Goal: Task Accomplishment & Management: Complete application form

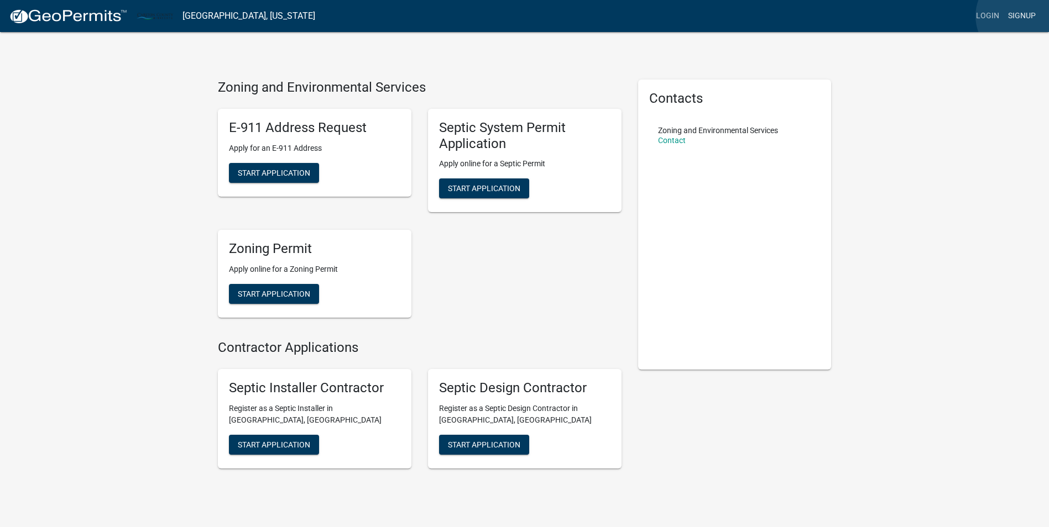
click at [1021, 16] on link "Signup" at bounding box center [1022, 16] width 36 height 21
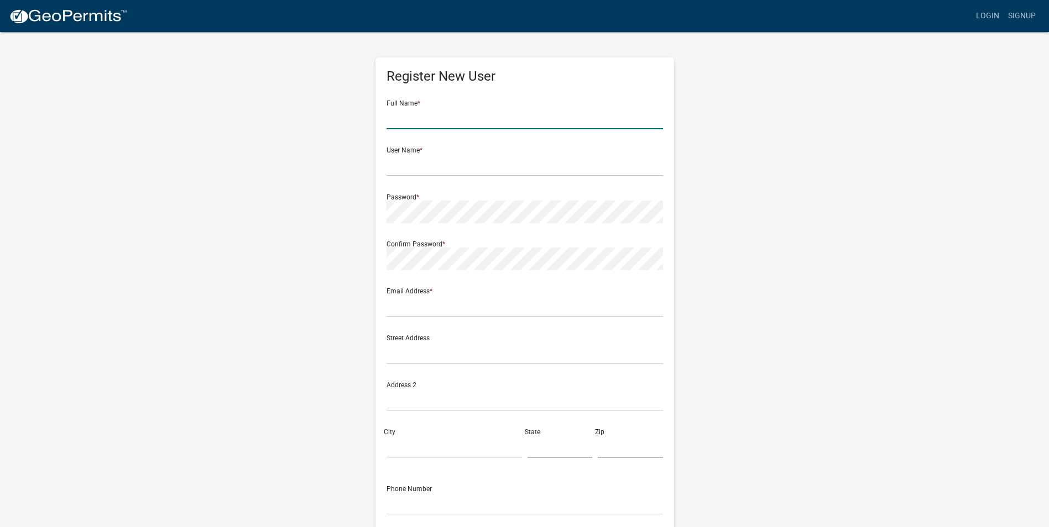
click at [428, 115] on input "text" at bounding box center [524, 118] width 276 height 23
type input "[PERSON_NAME]"
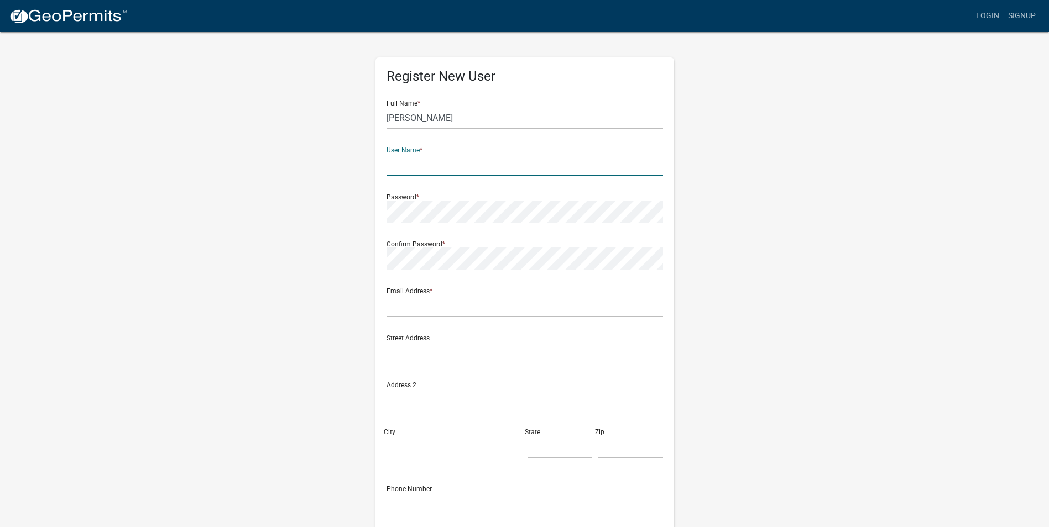
click at [421, 168] on input "text" at bounding box center [524, 165] width 276 height 23
type input "AMNiemi"
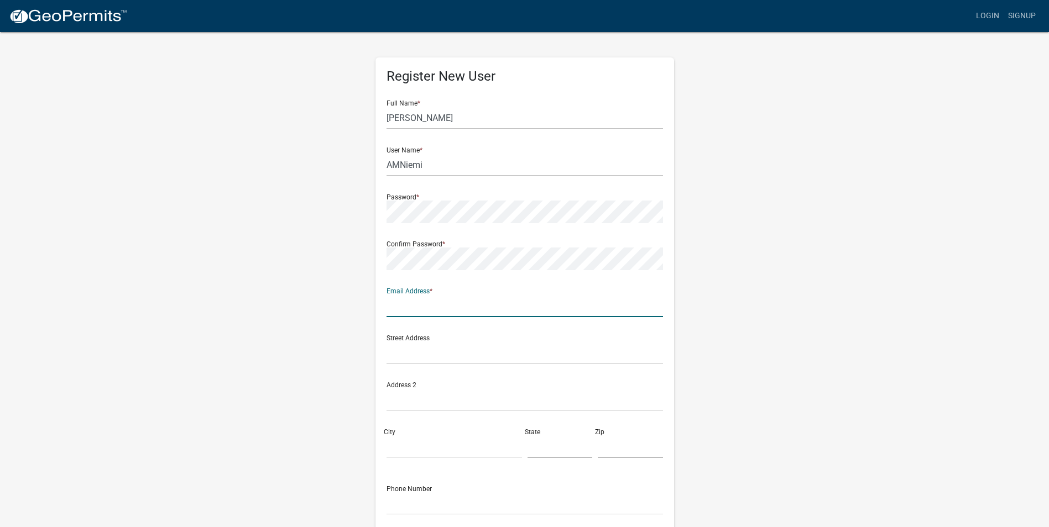
click at [420, 307] on input "text" at bounding box center [524, 306] width 276 height 23
type input "[EMAIL_ADDRESS][DOMAIN_NAME]"
click at [424, 352] on input "text" at bounding box center [524, 353] width 276 height 23
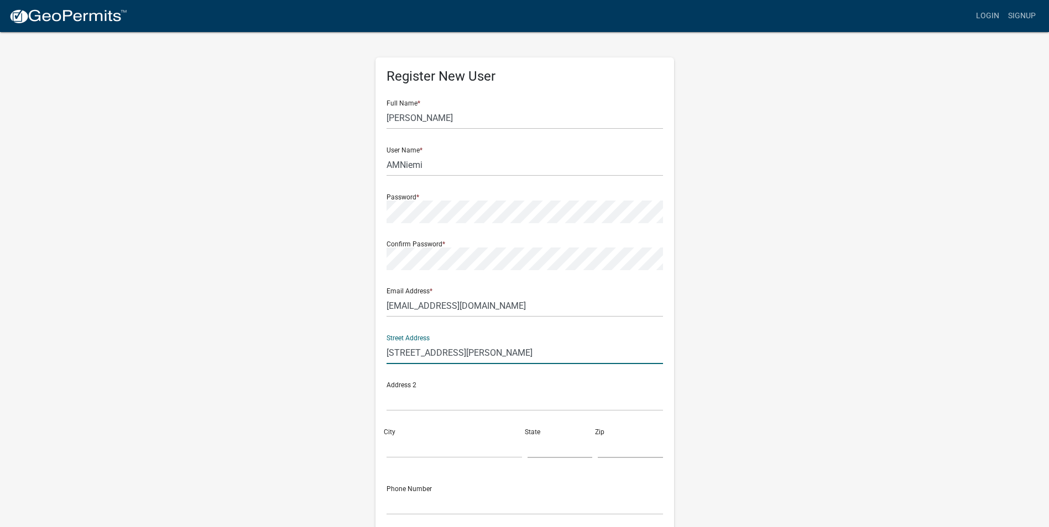
type input "7199 Cain Rd"
click at [421, 447] on input "City" at bounding box center [453, 447] width 135 height 23
type input "Tamarack"
click at [560, 447] on input "text" at bounding box center [559, 447] width 65 height 23
type input "Minnesota"
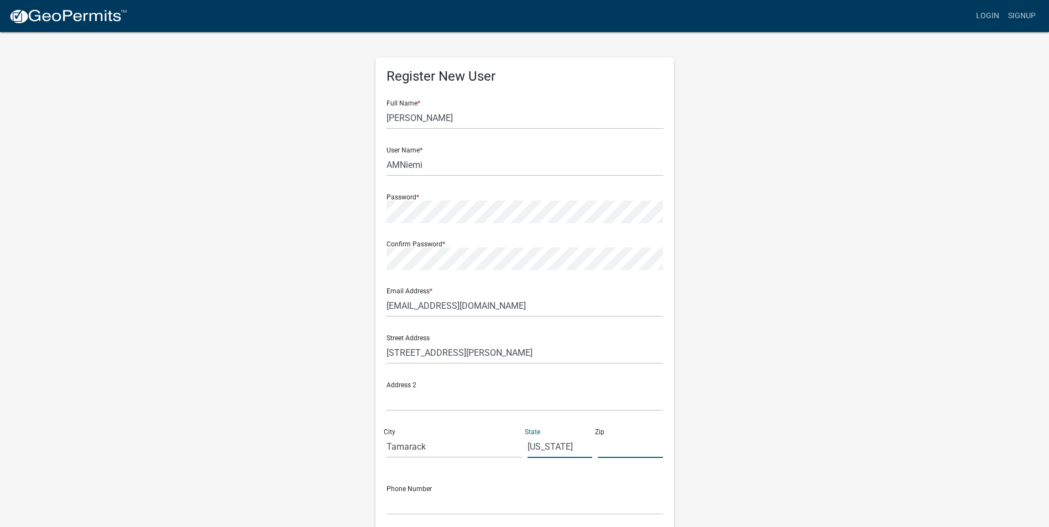
click at [603, 452] on input "text" at bounding box center [630, 447] width 65 height 23
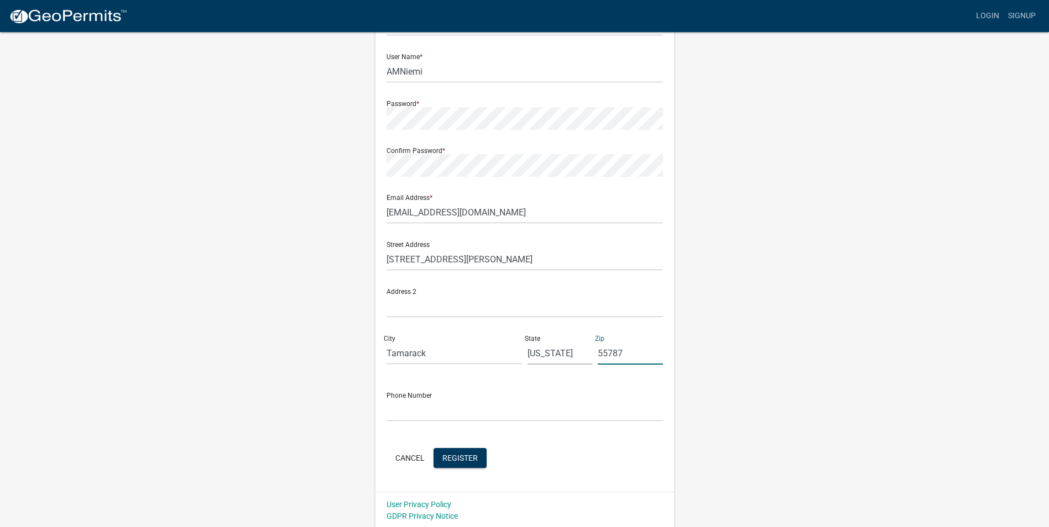
scroll to position [95, 0]
type input "55787"
click at [463, 404] on input "text" at bounding box center [524, 409] width 276 height 23
type input "(218)576-7060"
click at [405, 72] on input "AMNiemi" at bounding box center [524, 70] width 276 height 23
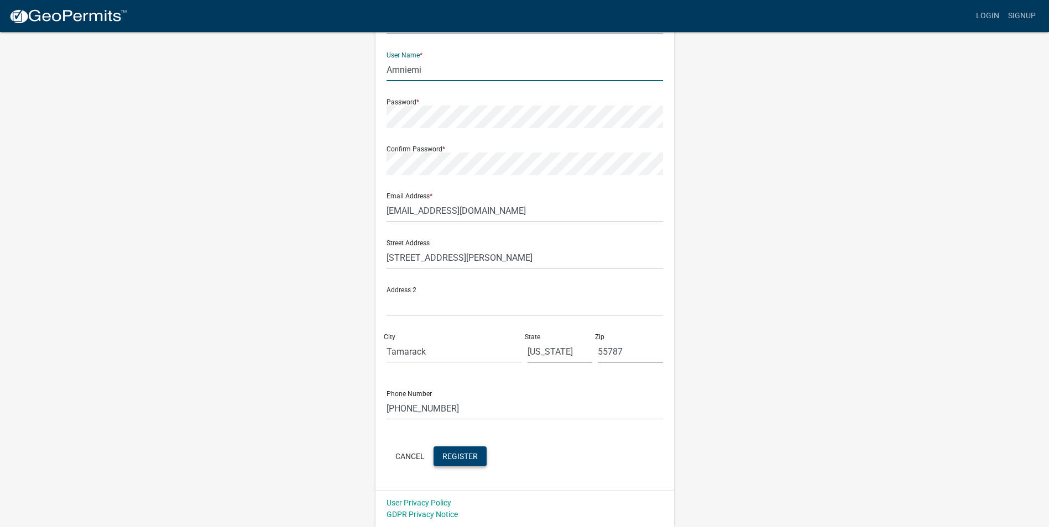
type input "Amniemi"
click at [462, 456] on span "Register" at bounding box center [459, 456] width 35 height 9
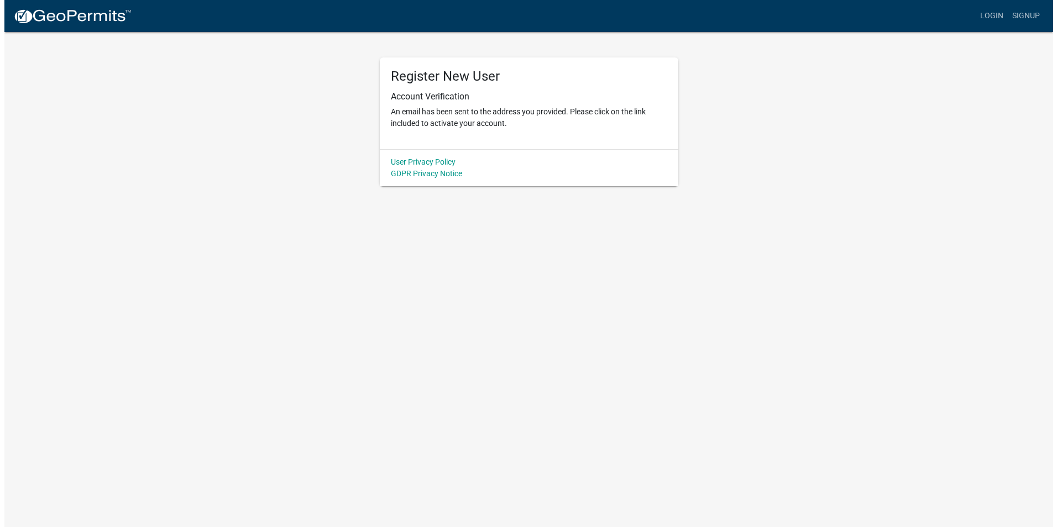
scroll to position [0, 0]
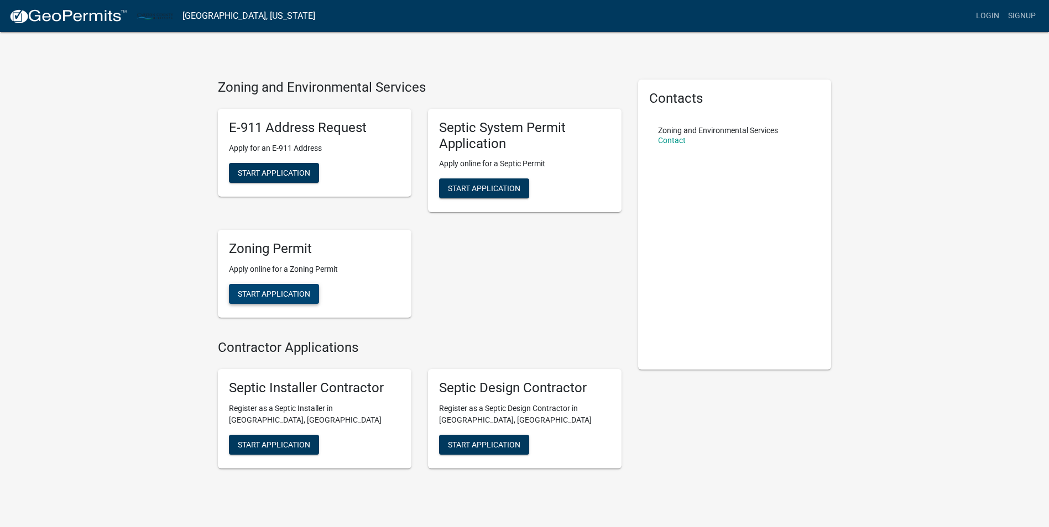
click at [283, 295] on span "Start Application" at bounding box center [274, 294] width 72 height 9
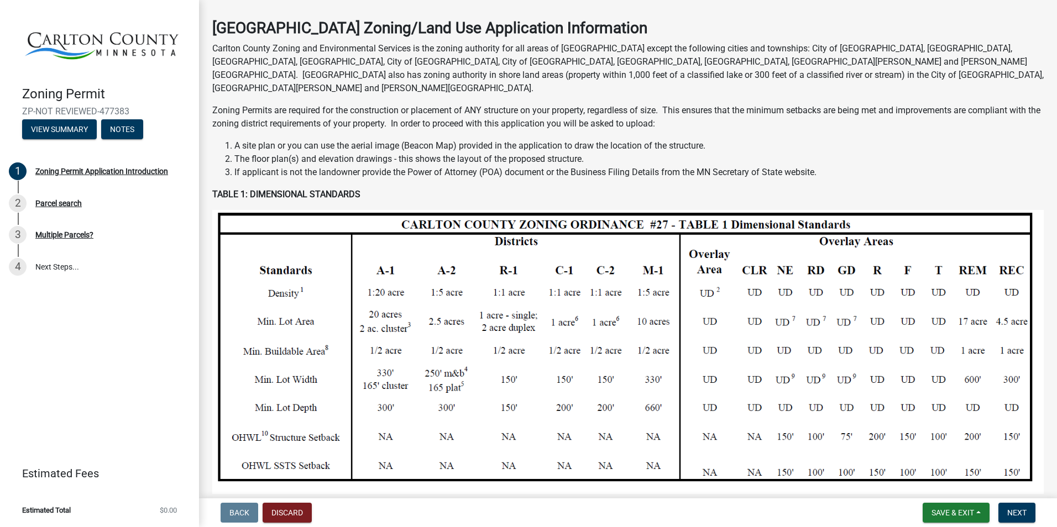
scroll to position [36, 0]
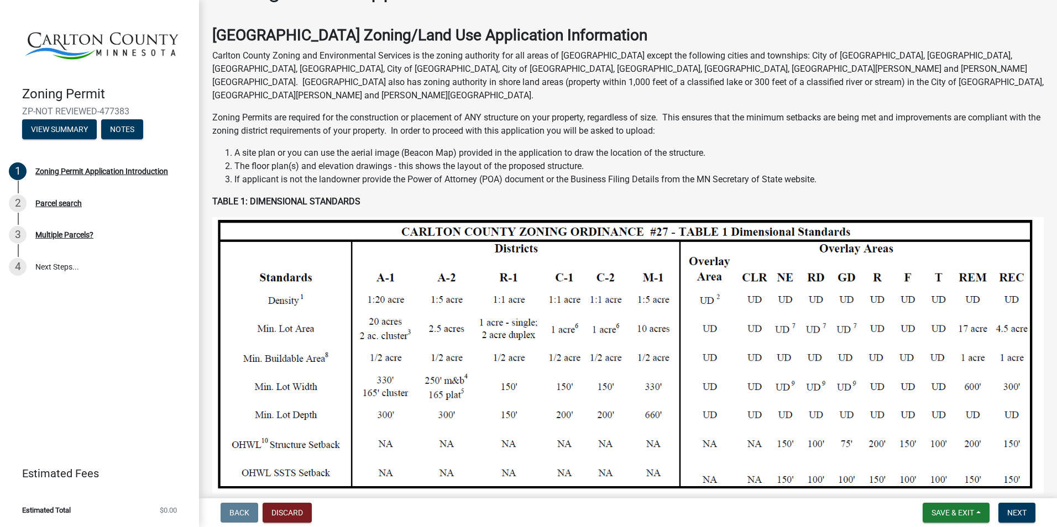
click at [442, 265] on img at bounding box center [628, 517] width 832 height 600
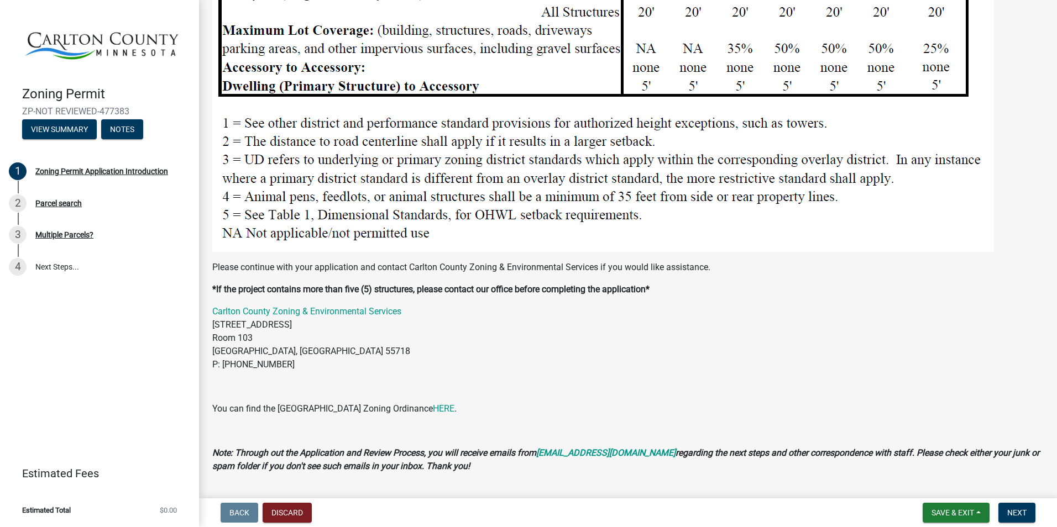
scroll to position [1363, 0]
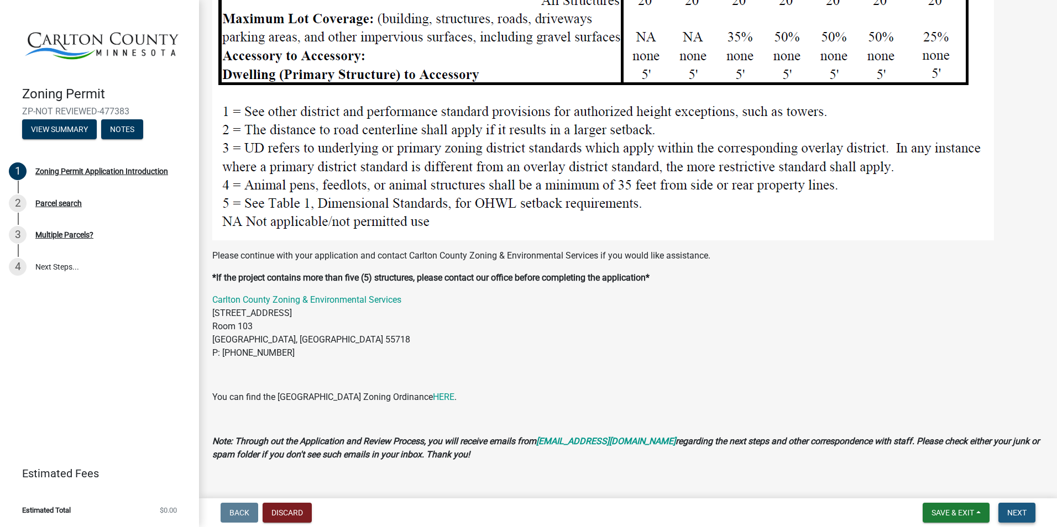
click at [1019, 511] on span "Next" at bounding box center [1016, 513] width 19 height 9
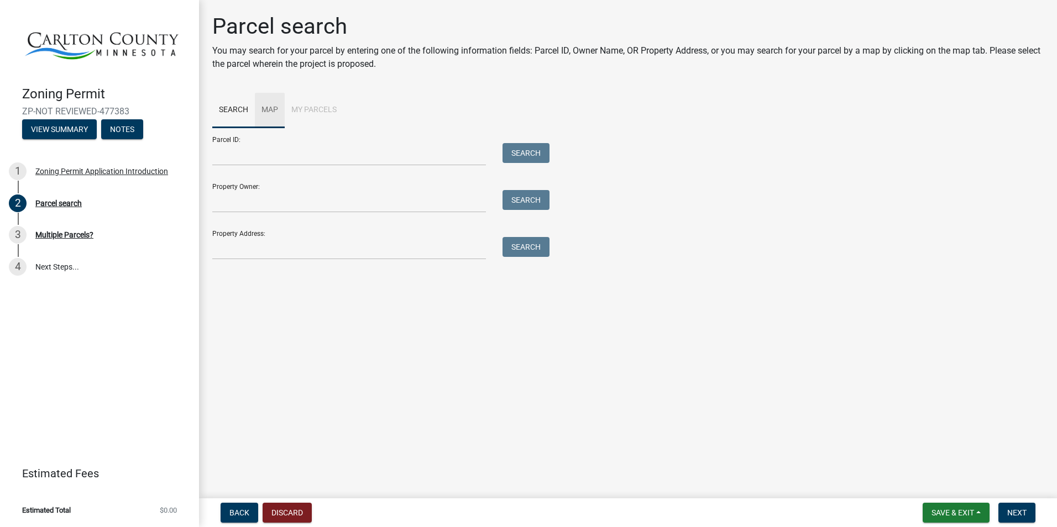
click at [272, 110] on link "Map" at bounding box center [270, 110] width 30 height 35
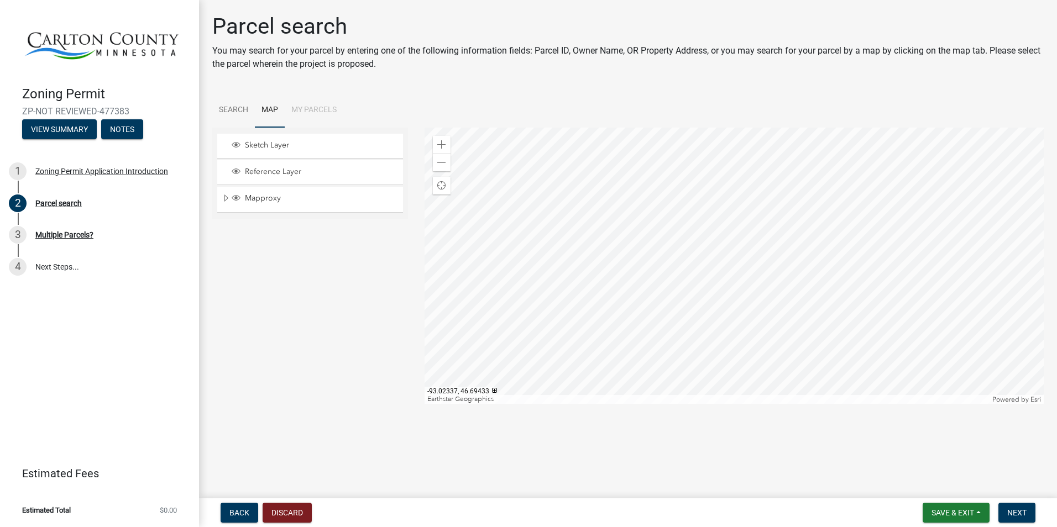
click at [592, 203] on div at bounding box center [735, 266] width 620 height 276
click at [571, 347] on div at bounding box center [735, 266] width 620 height 276
click at [619, 216] on div at bounding box center [735, 266] width 620 height 276
click at [442, 144] on span at bounding box center [441, 144] width 9 height 9
click at [686, 279] on div at bounding box center [735, 266] width 620 height 276
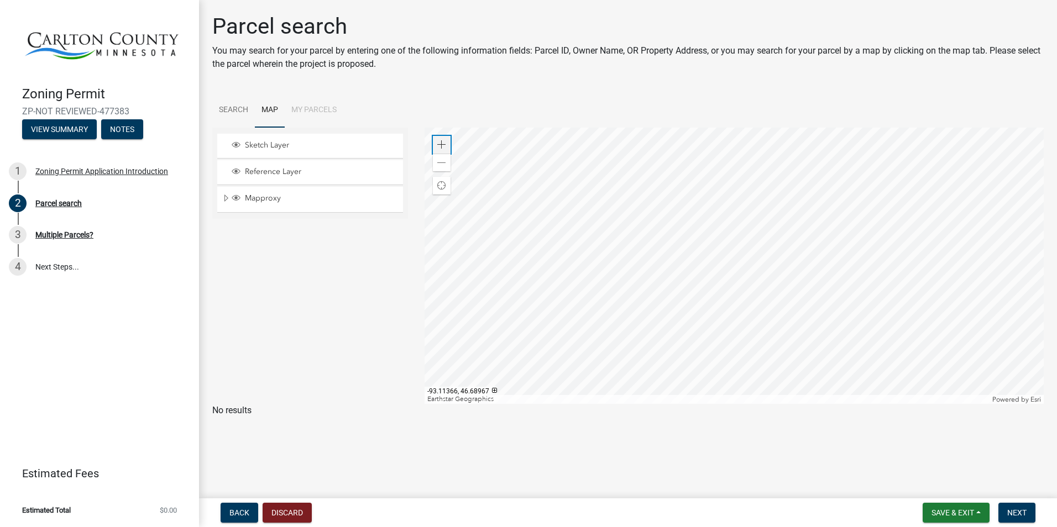
click at [442, 147] on span at bounding box center [441, 144] width 9 height 9
click at [592, 192] on div at bounding box center [735, 266] width 620 height 276
click at [443, 142] on span at bounding box center [441, 144] width 9 height 9
click at [605, 231] on div at bounding box center [735, 266] width 620 height 276
click at [548, 281] on div at bounding box center [735, 266] width 620 height 276
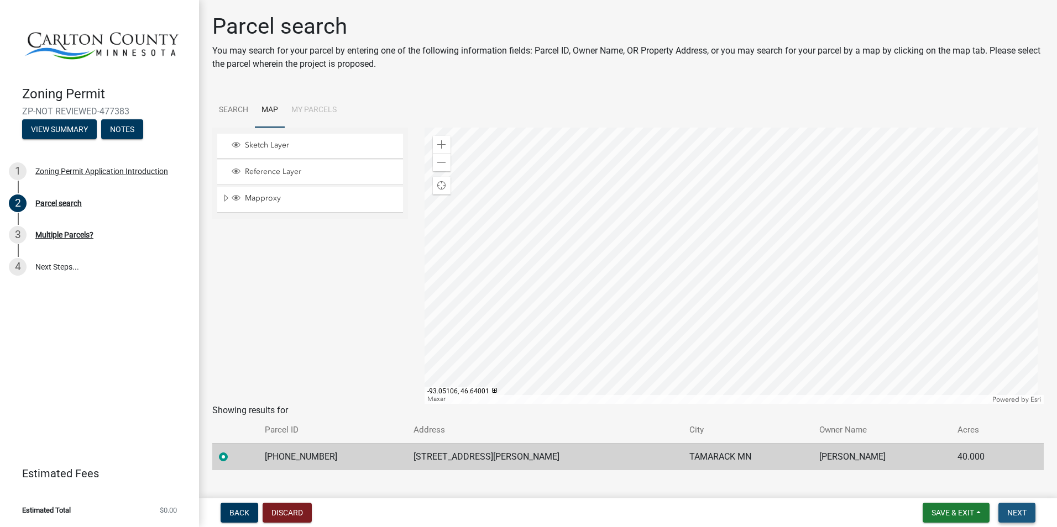
click at [1021, 511] on span "Next" at bounding box center [1016, 513] width 19 height 9
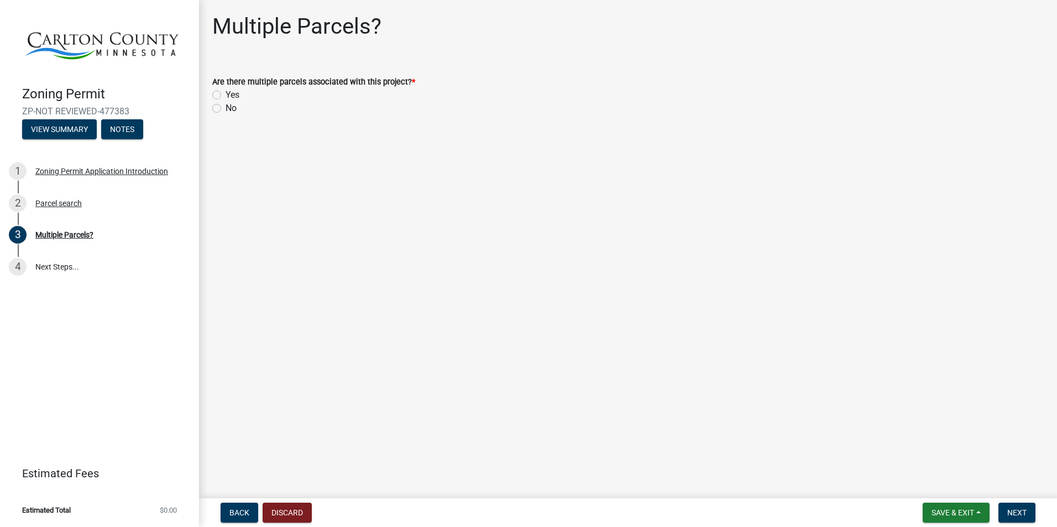
click at [226, 106] on label "No" at bounding box center [231, 108] width 11 height 13
click at [226, 106] on input "No" at bounding box center [229, 105] width 7 height 7
radio input "true"
click at [1011, 512] on span "Next" at bounding box center [1016, 513] width 19 height 9
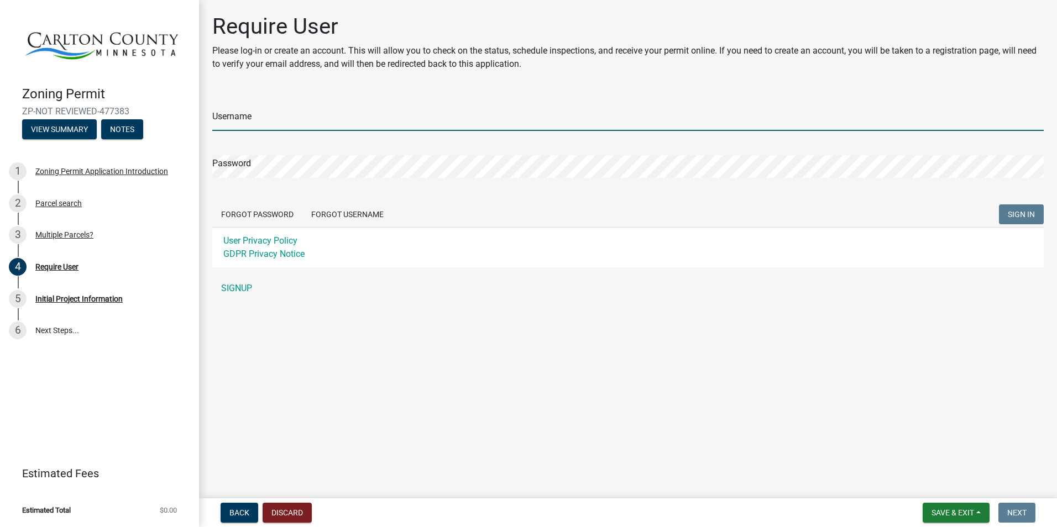
click at [245, 126] on input "Username" at bounding box center [628, 119] width 832 height 23
type input "amniemi"
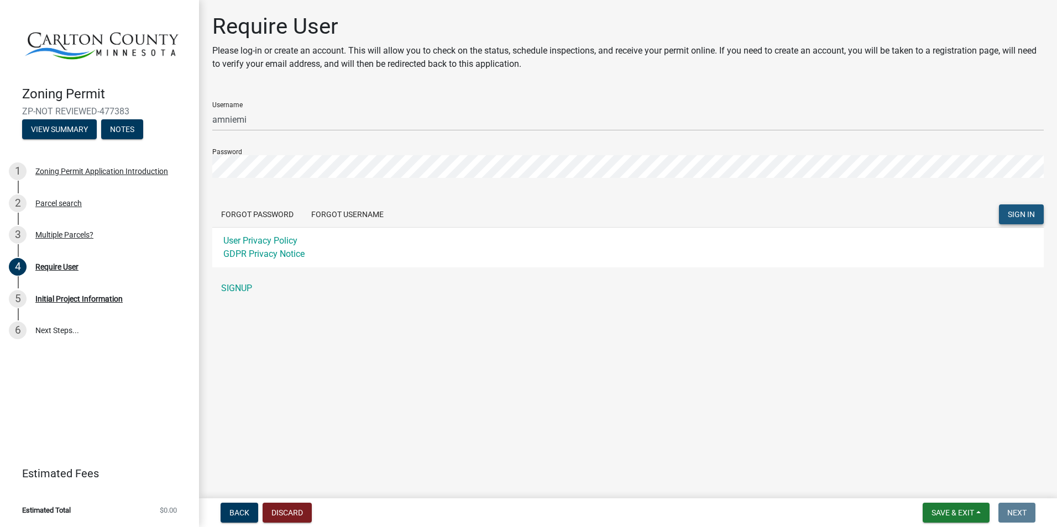
click at [1022, 216] on span "SIGN IN" at bounding box center [1021, 214] width 27 height 9
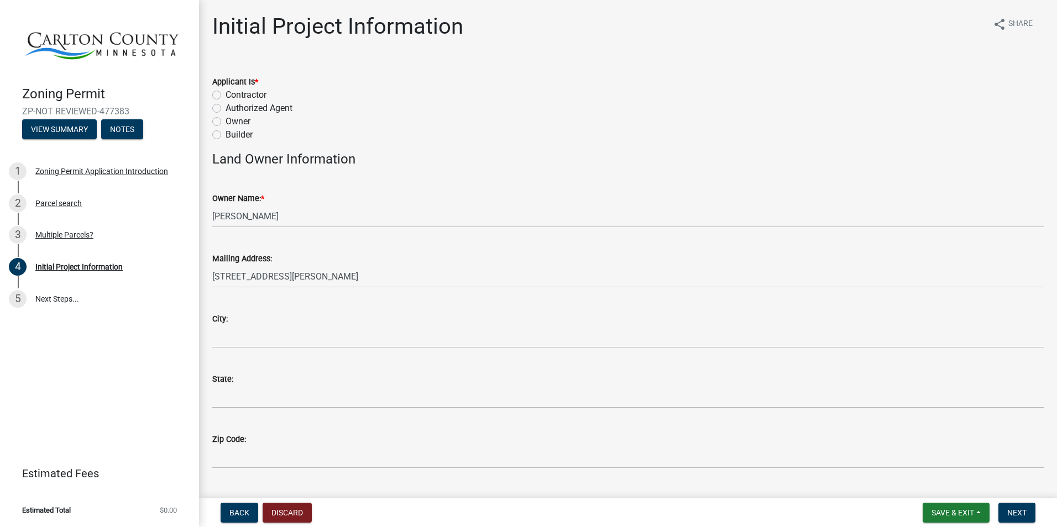
click at [226, 121] on label "Owner" at bounding box center [238, 121] width 25 height 13
click at [226, 121] on input "Owner" at bounding box center [229, 118] width 7 height 7
radio input "true"
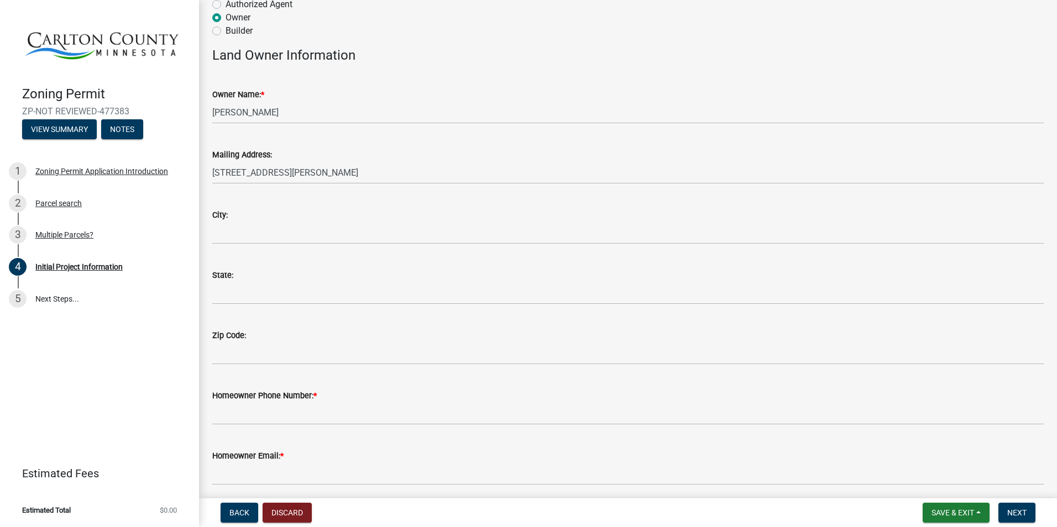
scroll to position [111, 0]
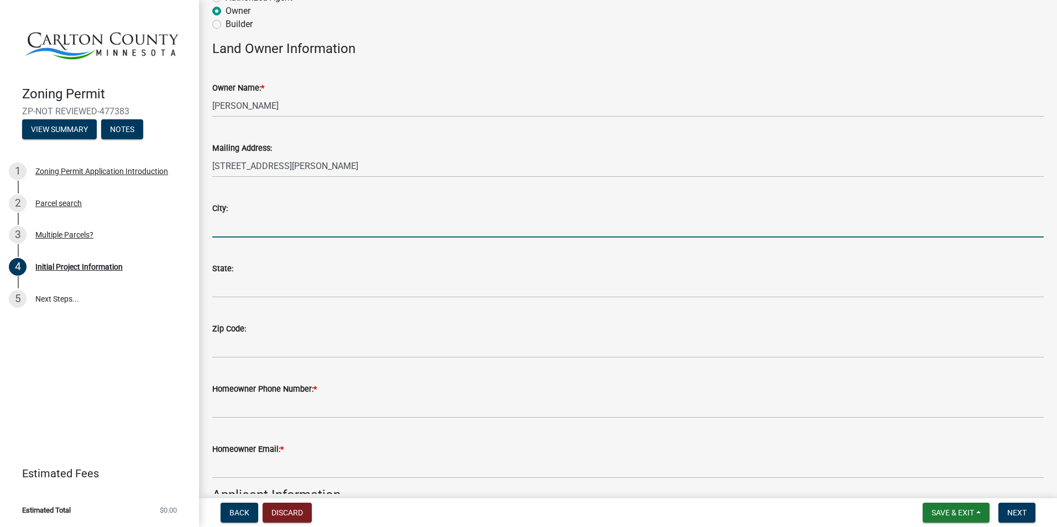
click at [332, 228] on input "City:" at bounding box center [628, 226] width 832 height 23
type input "Tamarack"
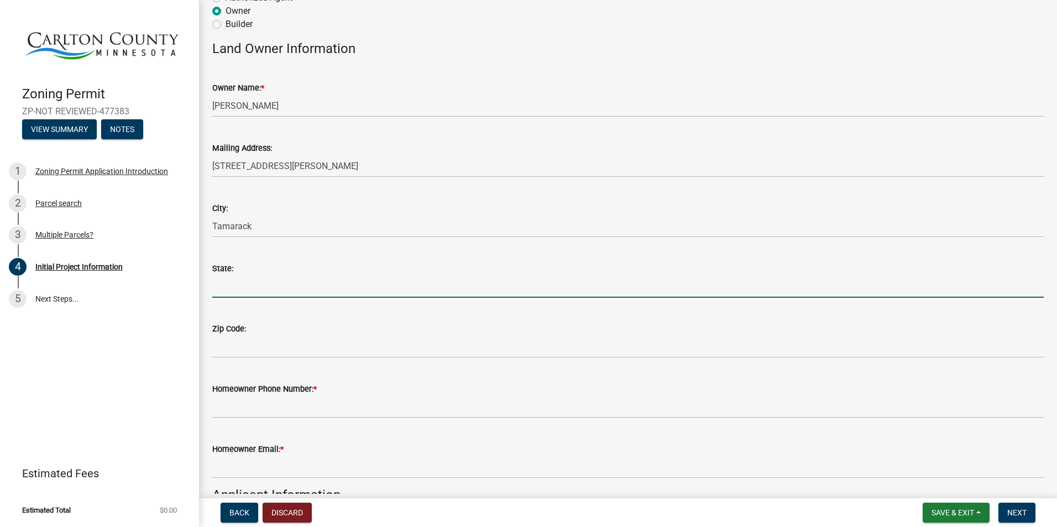
click at [322, 277] on input "State:" at bounding box center [628, 286] width 832 height 23
type input "Minnesota"
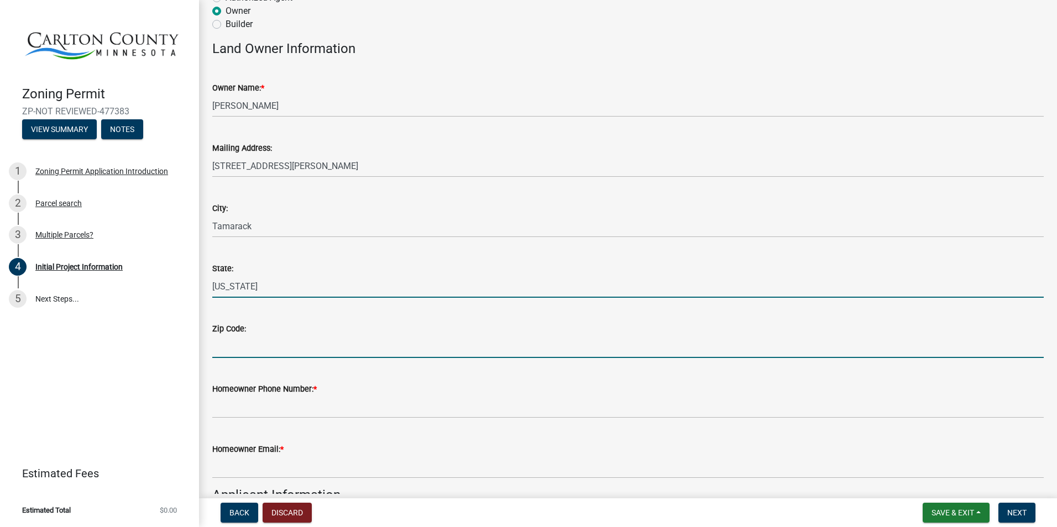
click at [264, 345] on input "Zip Code:" at bounding box center [628, 347] width 832 height 23
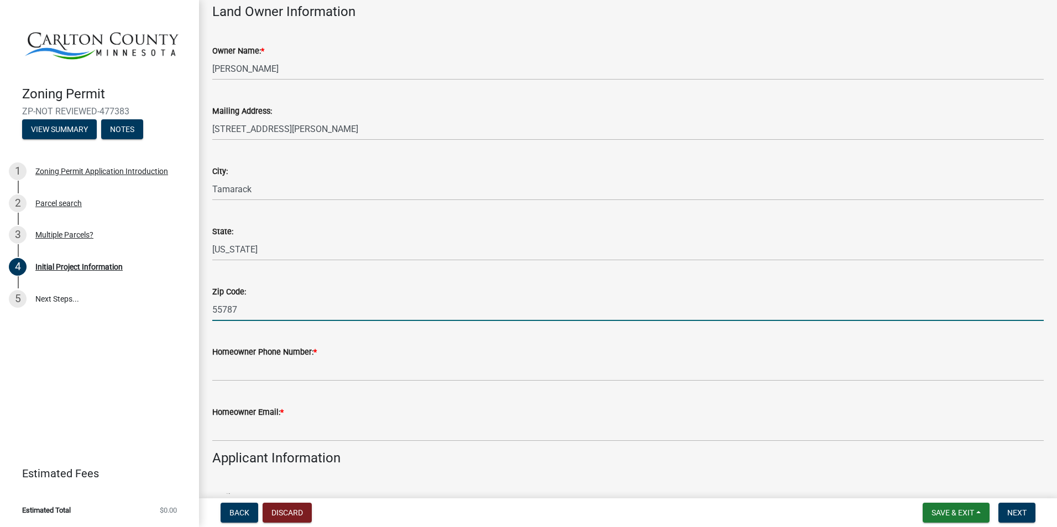
scroll to position [221, 0]
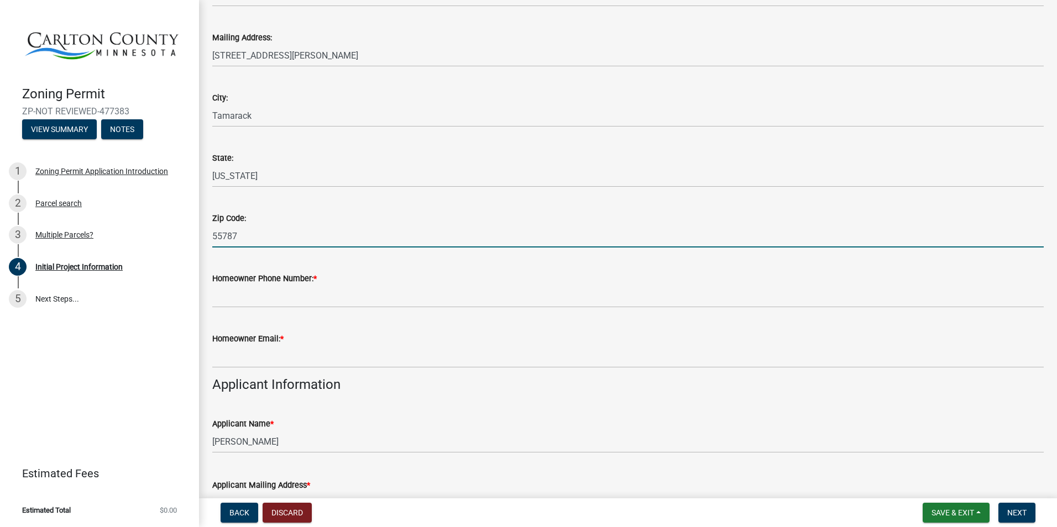
type input "55787"
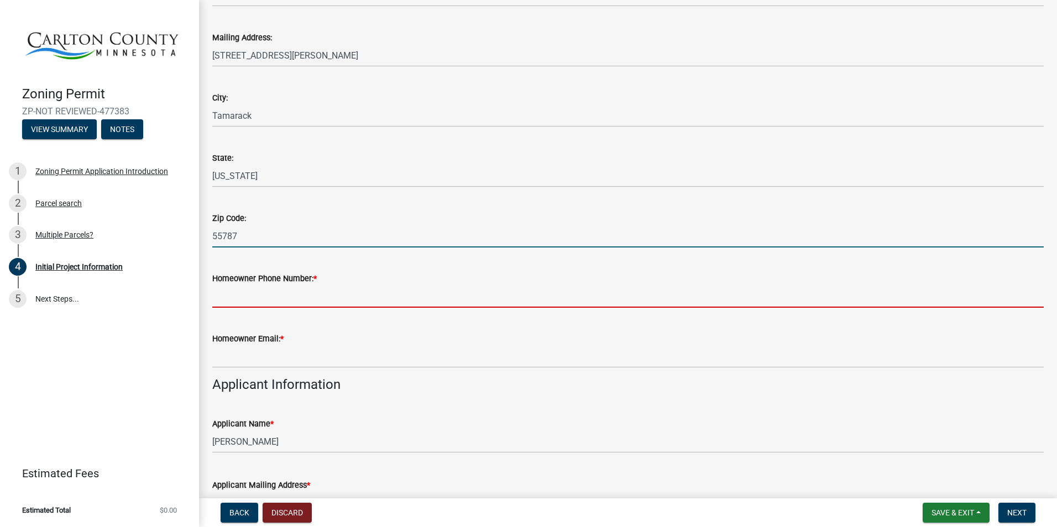
click at [249, 293] on input "Homeowner Phone Number: *" at bounding box center [628, 296] width 832 height 23
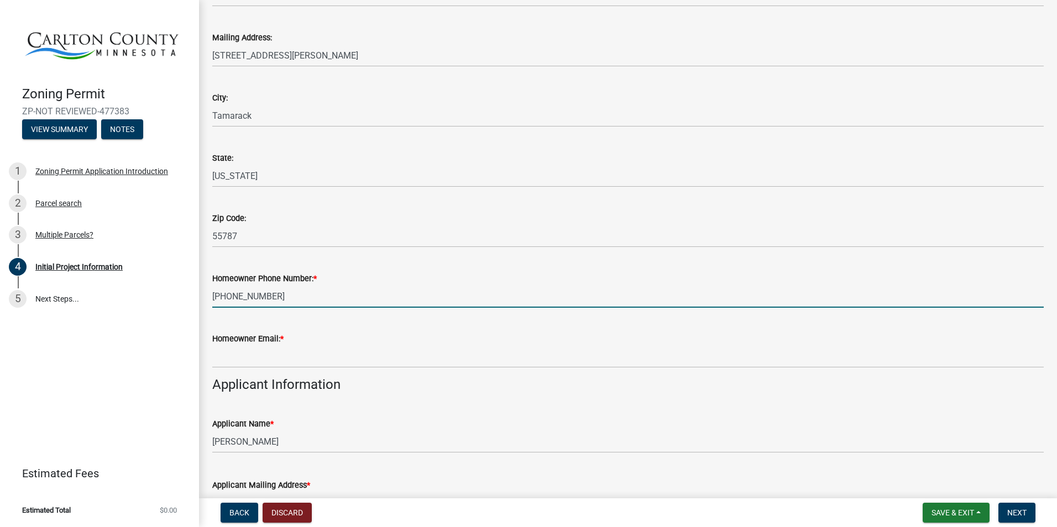
type input "(218)576-7060"
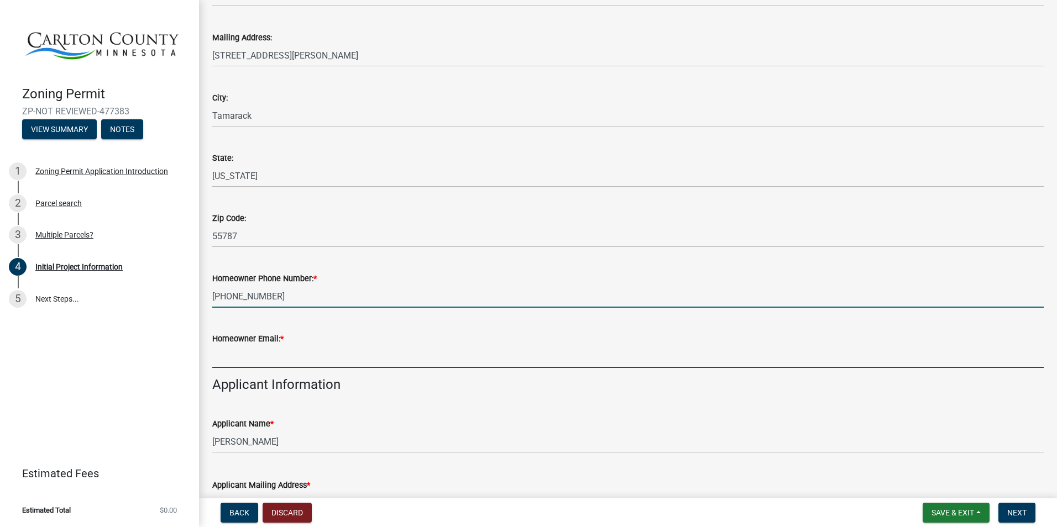
click at [257, 360] on input "Homeowner Email: *" at bounding box center [628, 357] width 832 height 23
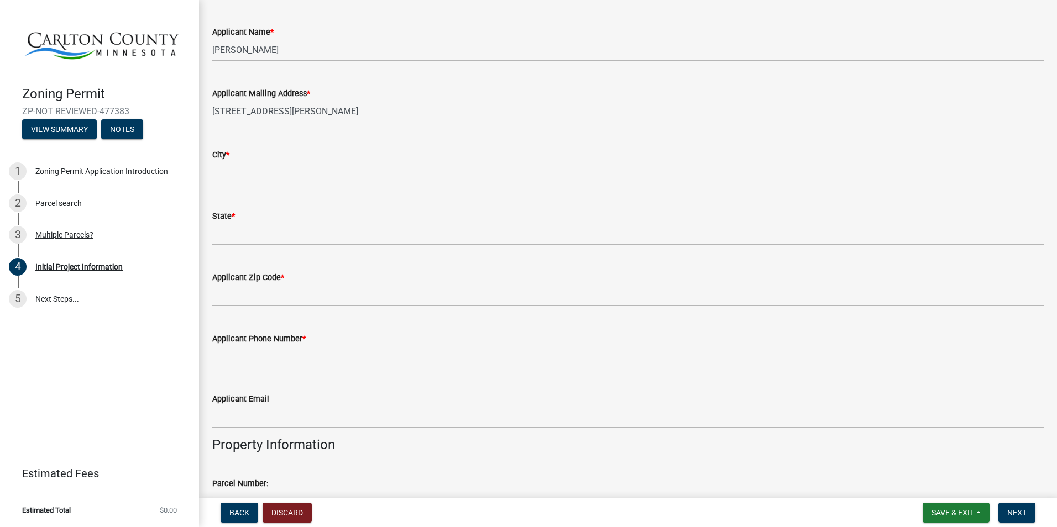
scroll to position [608, 0]
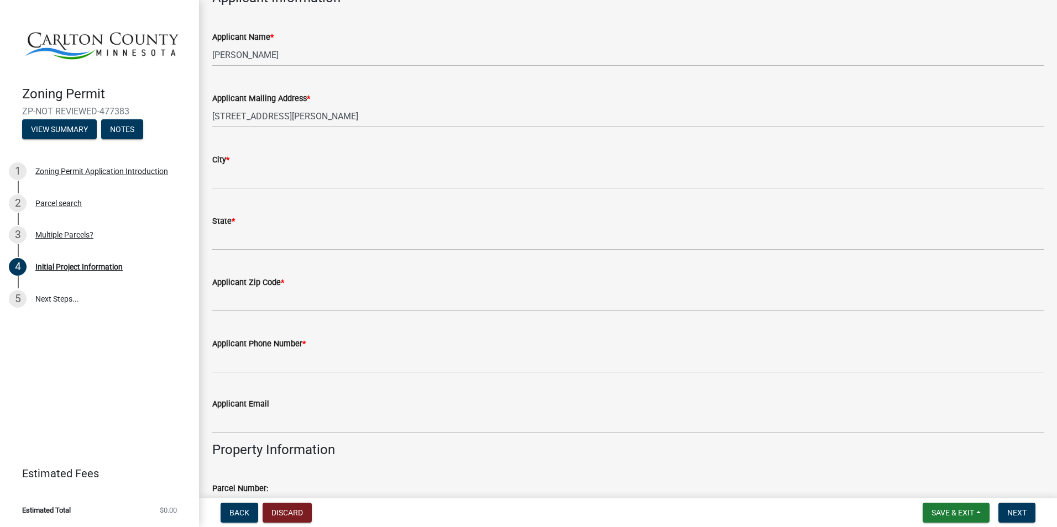
type input "alissadahl@rocketmail.com"
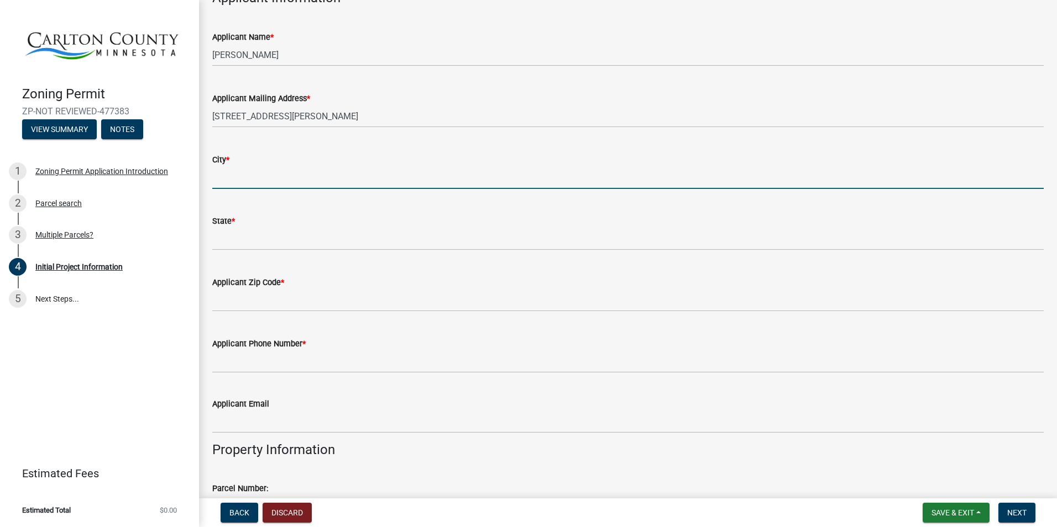
click at [251, 173] on input "City *" at bounding box center [628, 177] width 832 height 23
type input "Tamarack"
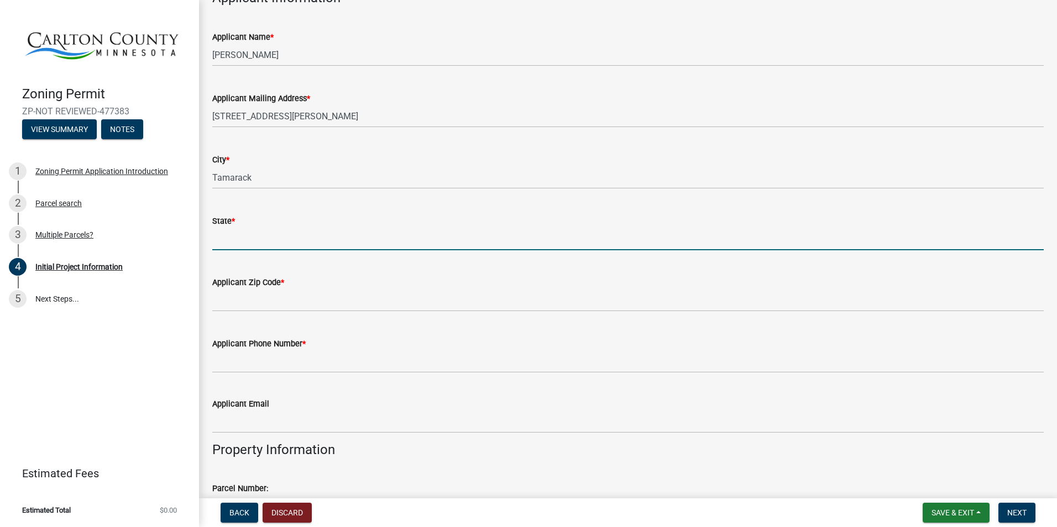
click at [245, 238] on input "State *" at bounding box center [628, 239] width 832 height 23
type input "Minnesota"
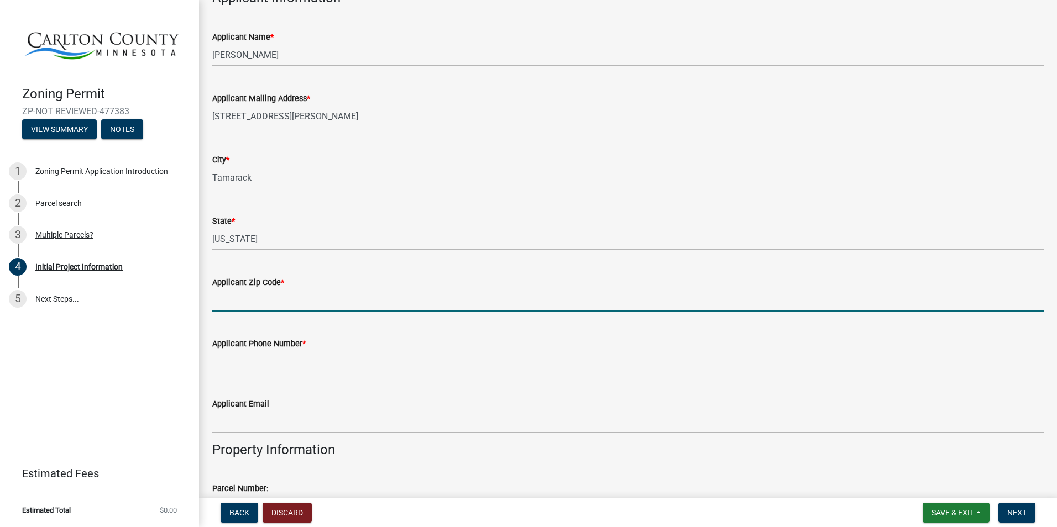
click at [260, 295] on input "Applicant Zip Code *" at bounding box center [628, 300] width 832 height 23
type input "55787"
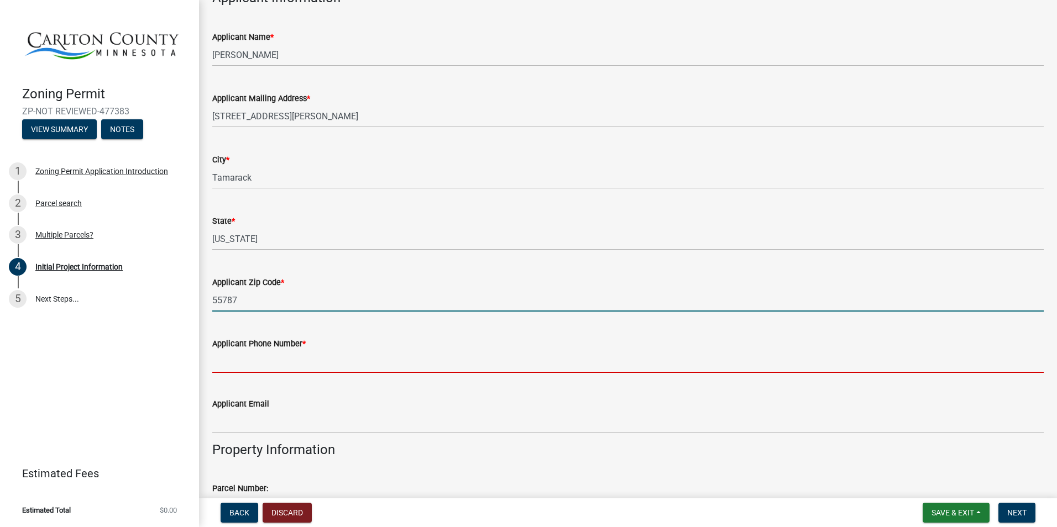
click at [263, 364] on input "Applicant Phone Number *" at bounding box center [628, 362] width 832 height 23
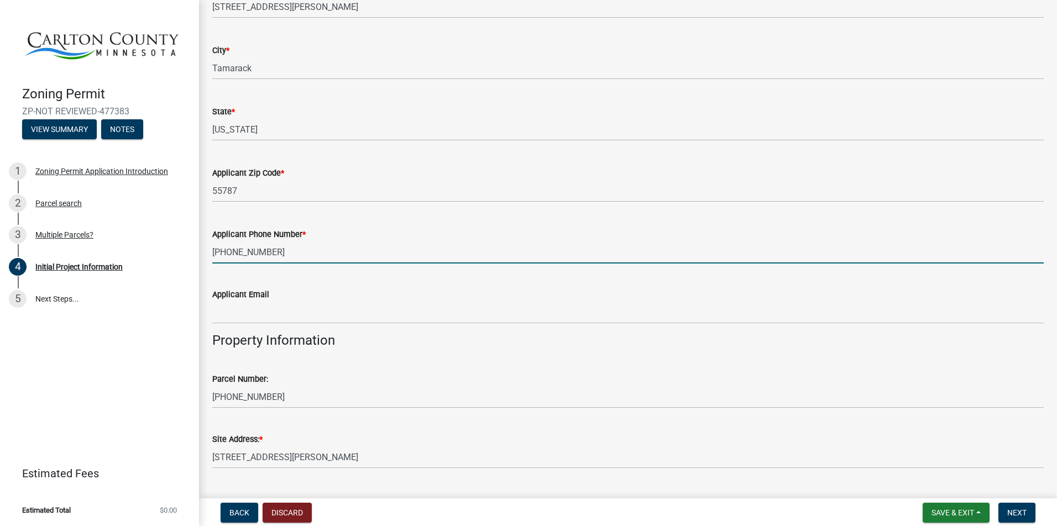
scroll to position [719, 0]
type input "(218)576-7060"
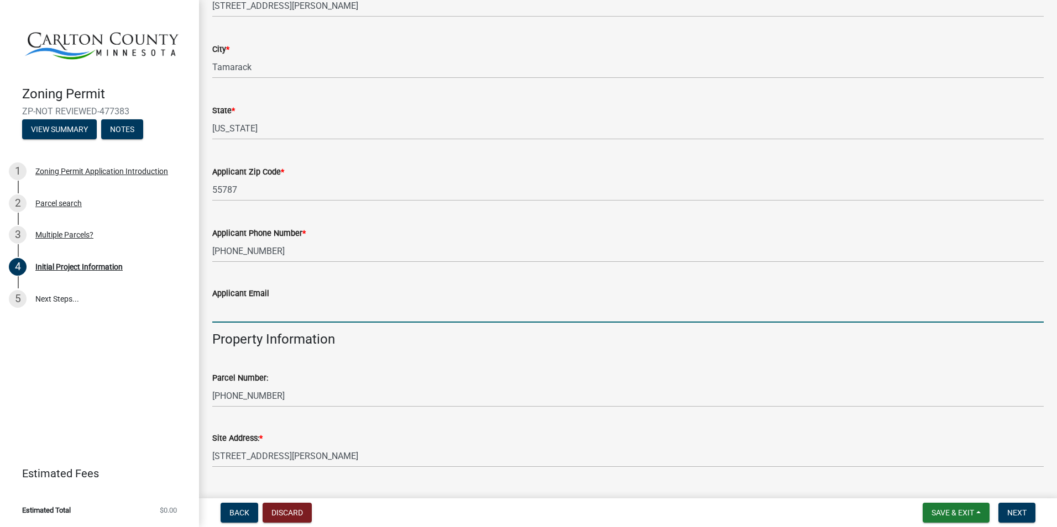
click at [254, 310] on input "Applicant Email" at bounding box center [628, 311] width 832 height 23
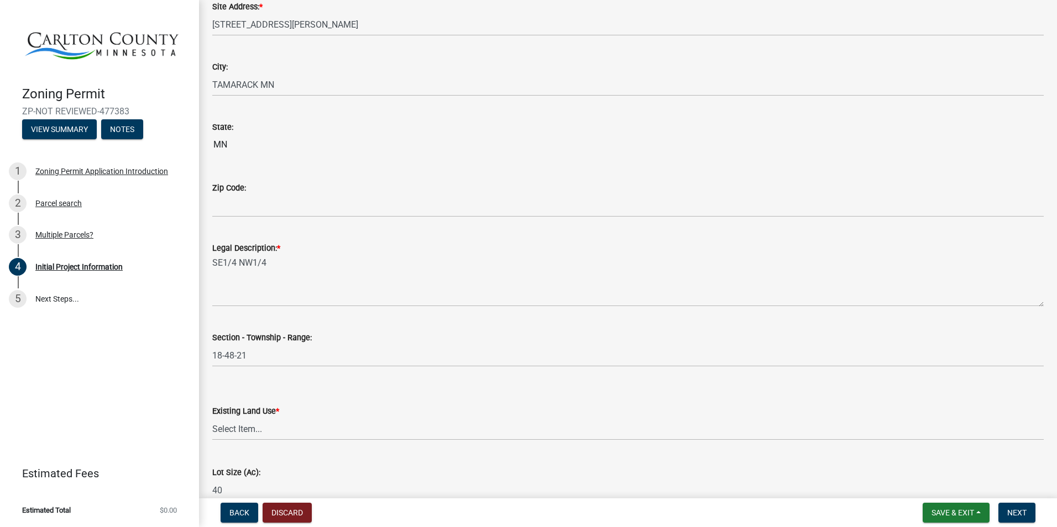
scroll to position [1161, 0]
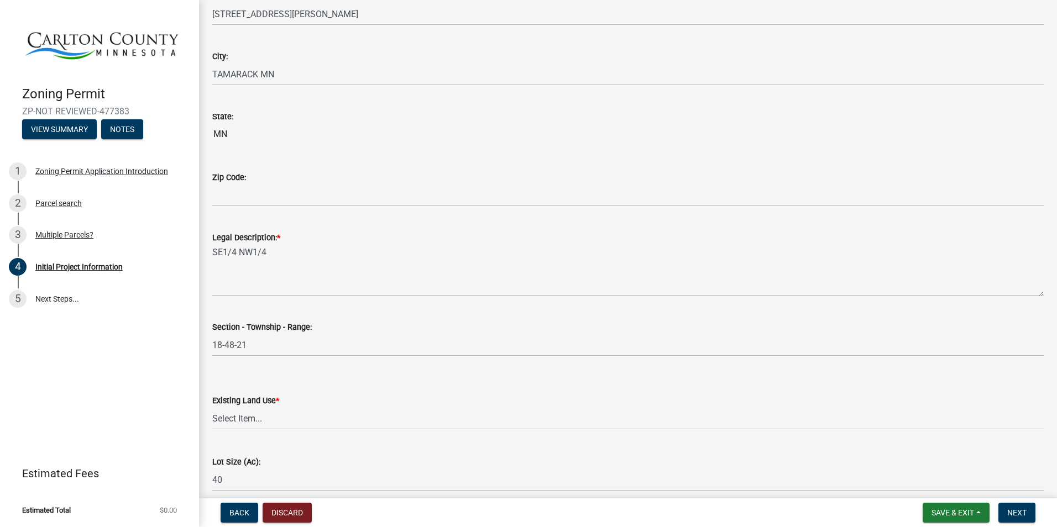
type input "alissadahl@rocketmail.com"
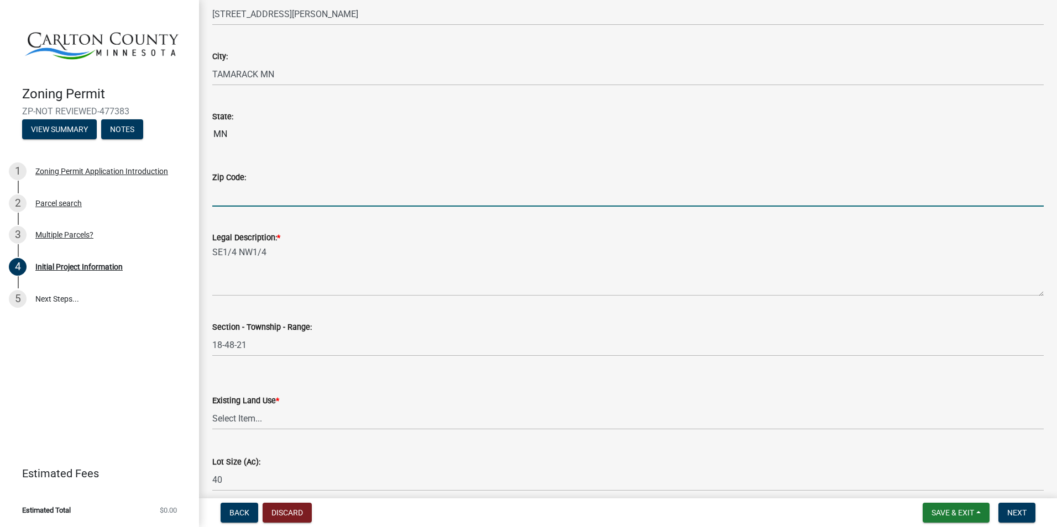
click at [270, 201] on input "Zip Code:" at bounding box center [628, 195] width 832 height 23
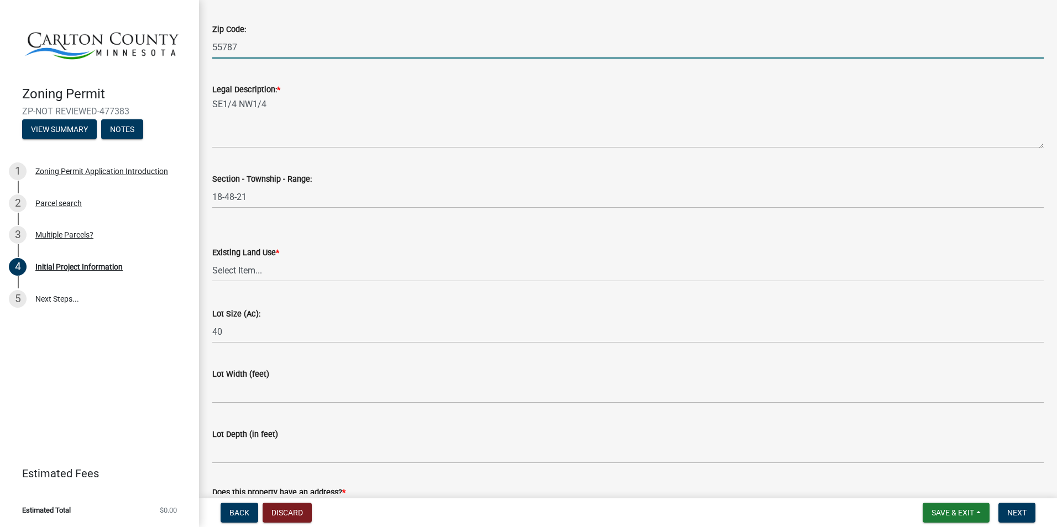
scroll to position [1327, 0]
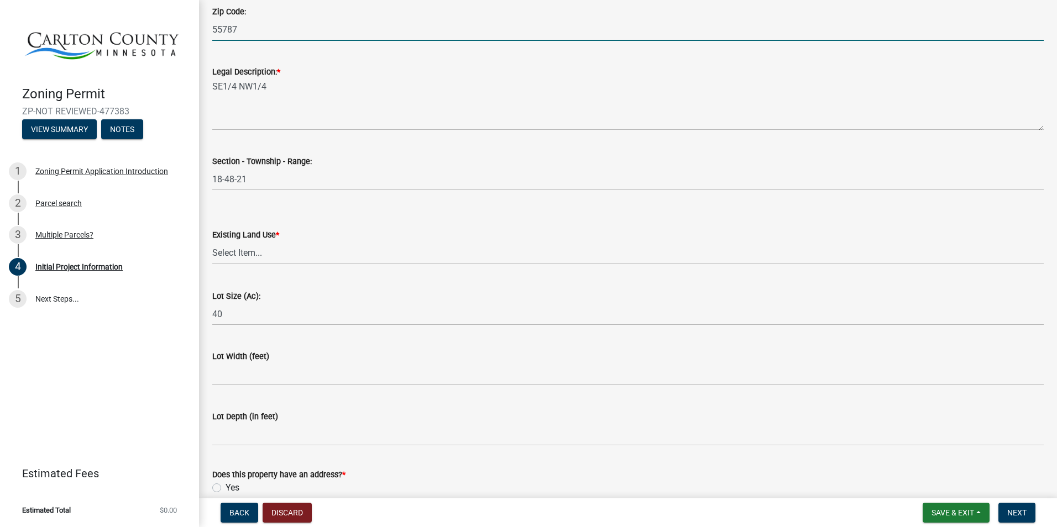
type input "55787"
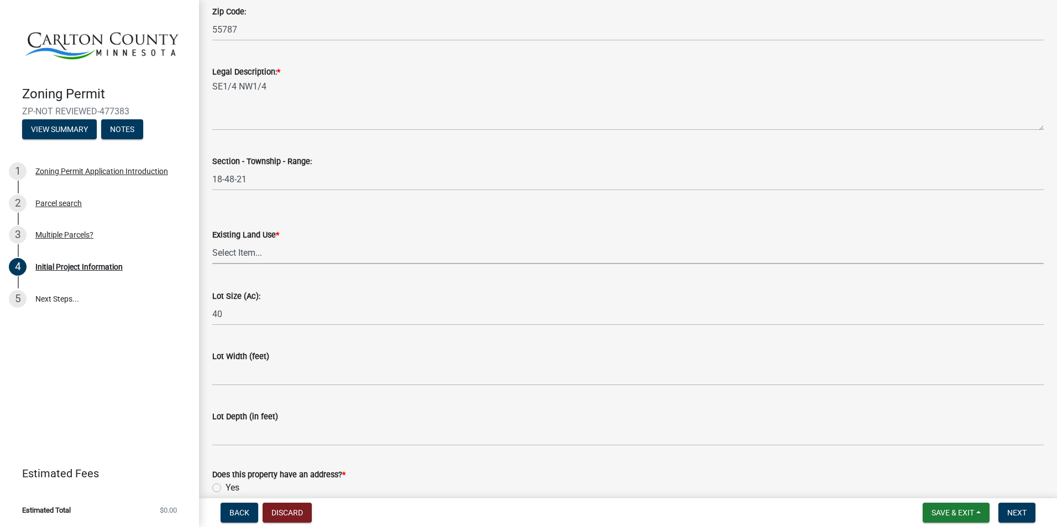
click at [257, 249] on select "Select Item... Residential Commercial Recreational/hunting Agricultural" at bounding box center [628, 253] width 832 height 23
click at [212, 242] on select "Select Item... Residential Commercial Recreational/hunting Agricultural" at bounding box center [628, 253] width 832 height 23
click at [244, 255] on select "Select Item... Residential Commercial Recreational/hunting Agricultural" at bounding box center [628, 253] width 832 height 23
click at [212, 242] on select "Select Item... Residential Commercial Recreational/hunting Agricultural" at bounding box center [628, 253] width 832 height 23
select select "33d21d3a-ebb3-419e-8315-ef7213d04586"
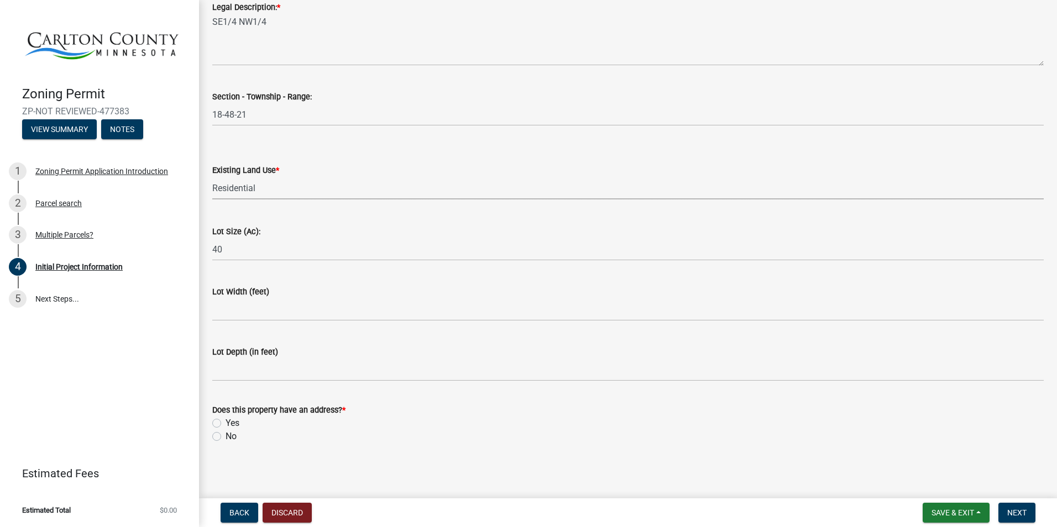
scroll to position [1394, 0]
click at [226, 419] on label "Yes" at bounding box center [233, 421] width 14 height 13
click at [226, 419] on input "Yes" at bounding box center [229, 418] width 7 height 7
radio input "true"
click at [1021, 514] on span "Next" at bounding box center [1016, 513] width 19 height 9
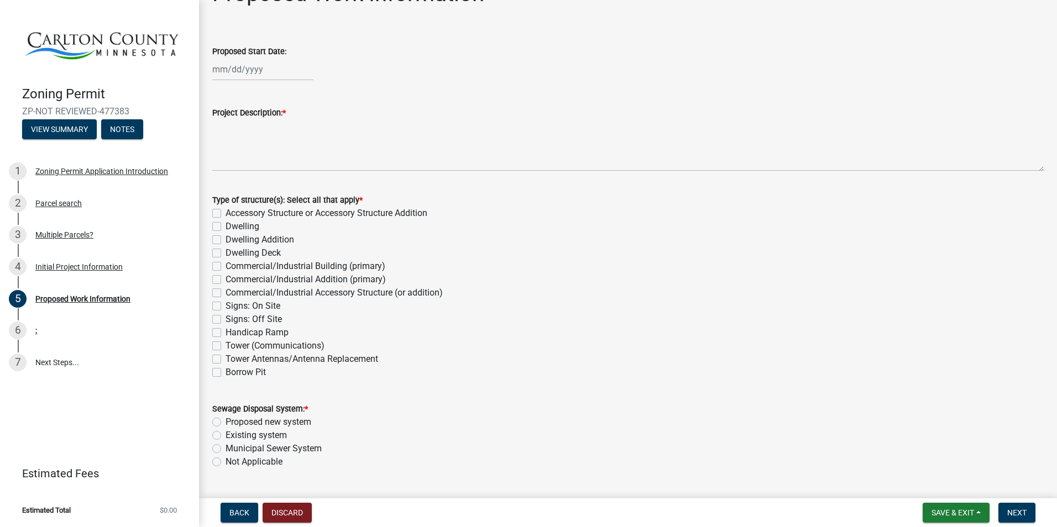
scroll to position [0, 0]
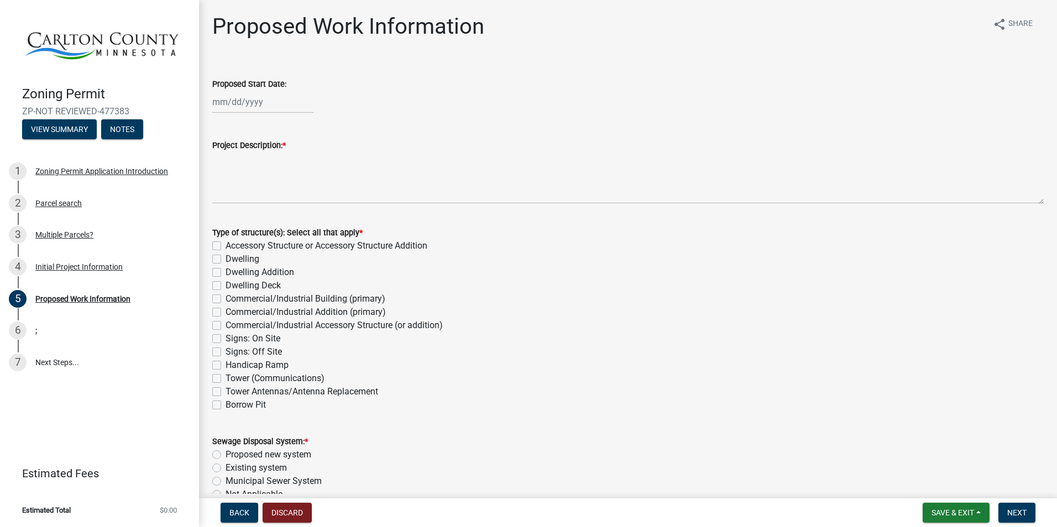
select select "9"
select select "2025"
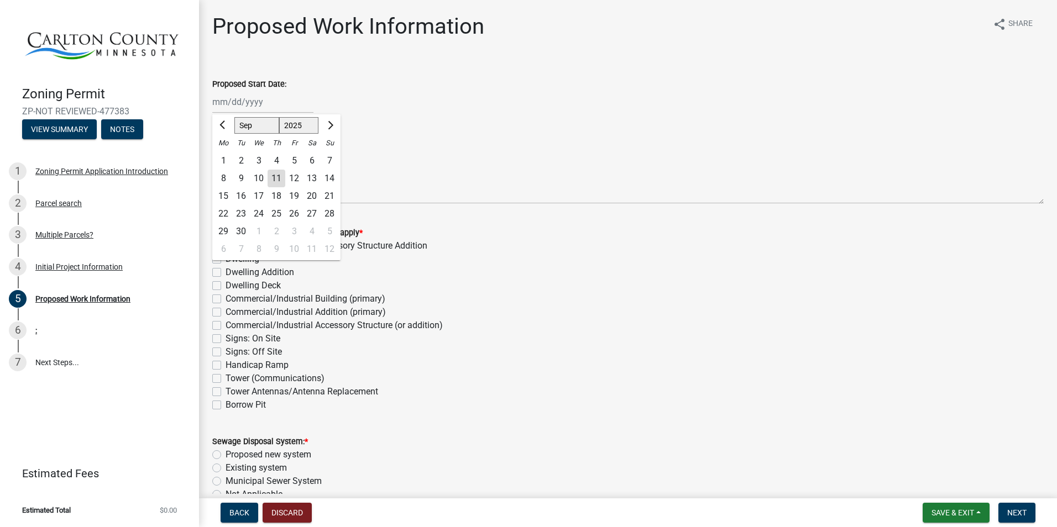
click at [272, 108] on div "Jan Feb Mar Apr May Jun Jul Aug Sep Oct Nov Dec 1525 1526 1527 1528 1529 1530 1…" at bounding box center [262, 102] width 101 height 23
click at [294, 232] on div "3" at bounding box center [294, 232] width 18 height 18
type input "10/03/2025"
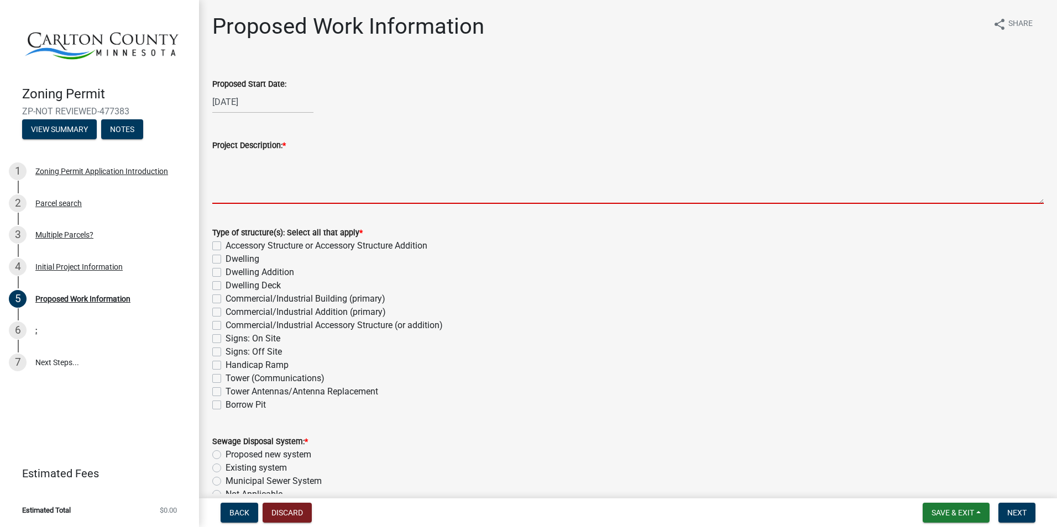
click at [292, 175] on textarea "Project Description: *" at bounding box center [628, 178] width 832 height 52
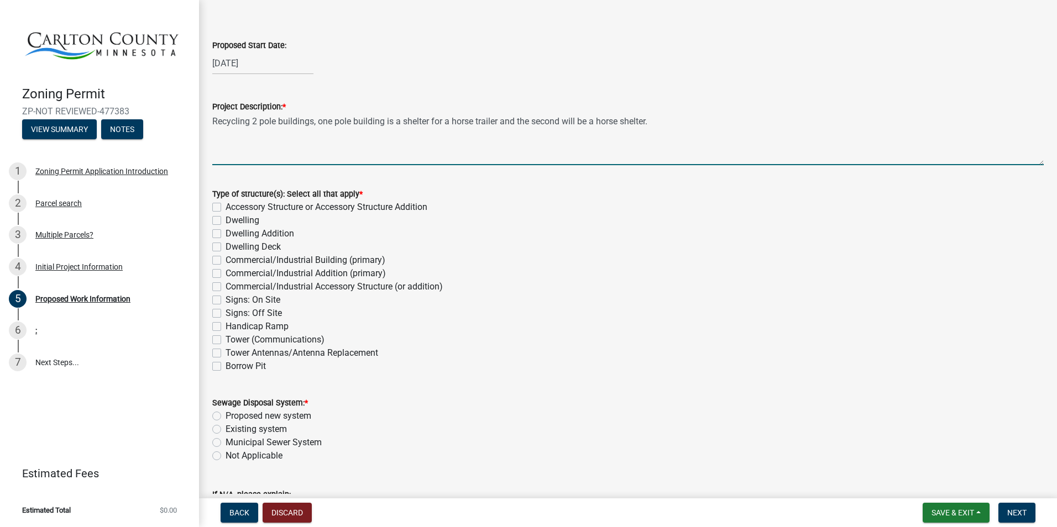
scroll to position [55, 0]
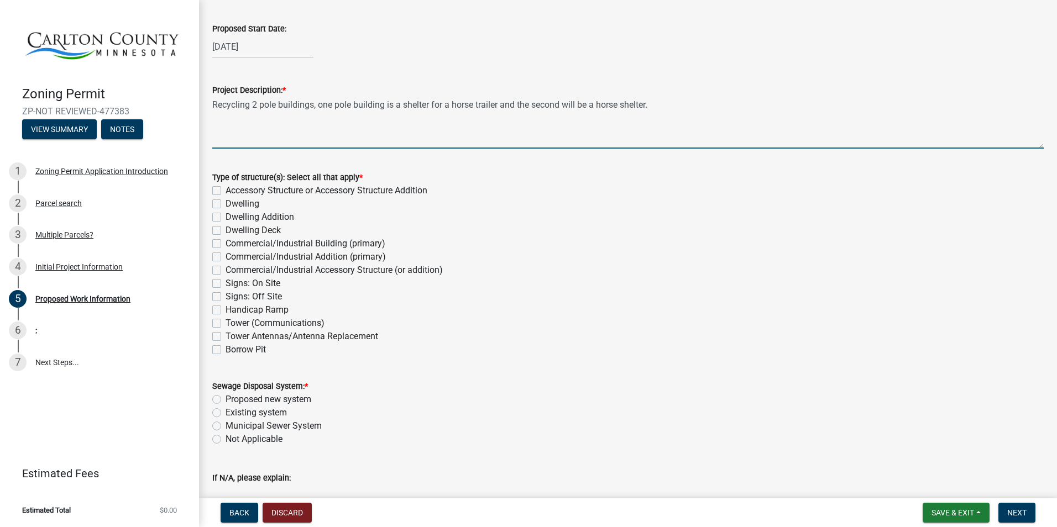
type textarea "Recycling 2 pole buildings, one pole building is a shelter for a horse trailer …"
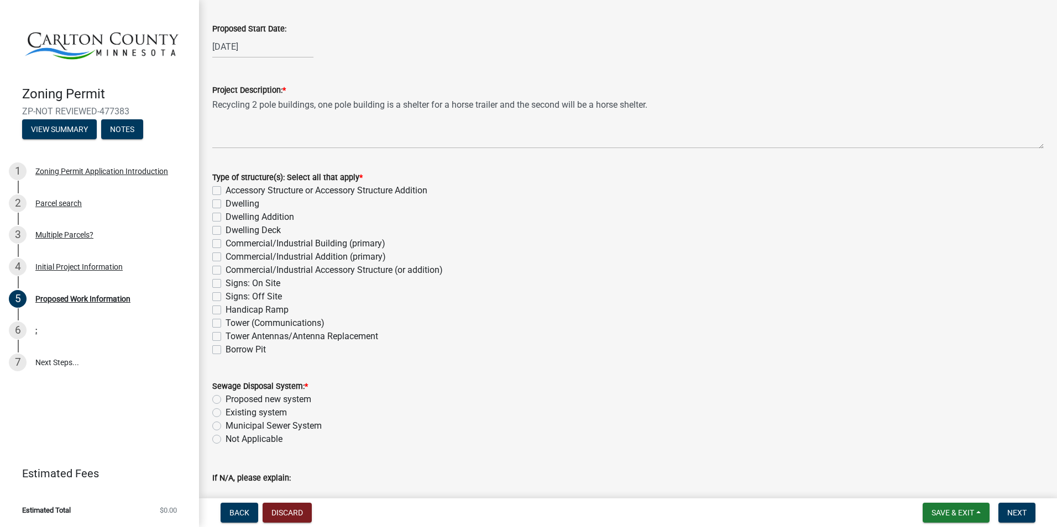
click at [226, 190] on label "Accessory Structure or Accessory Structure Addition" at bounding box center [327, 190] width 202 height 13
click at [226, 190] on input "Accessory Structure or Accessory Structure Addition" at bounding box center [229, 187] width 7 height 7
checkbox input "true"
checkbox input "false"
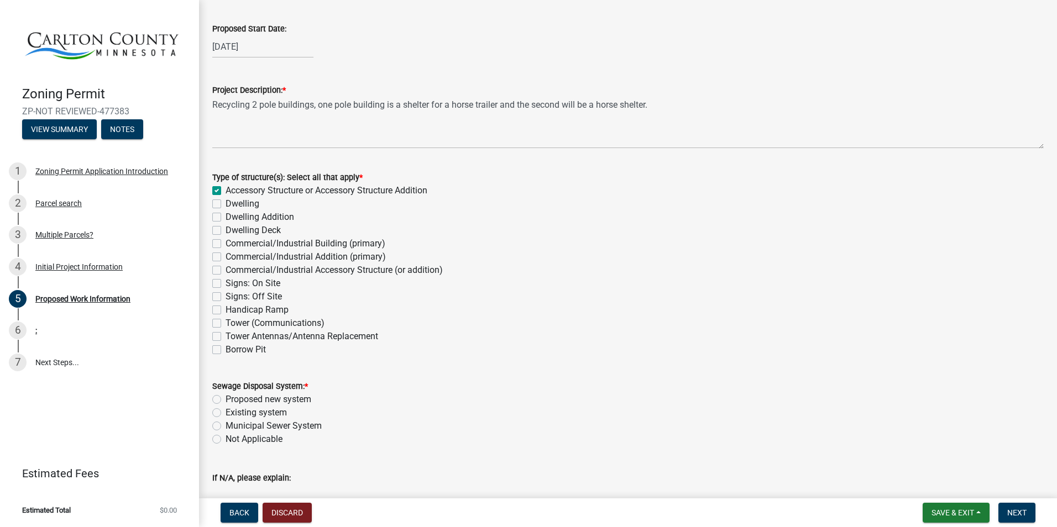
checkbox input "false"
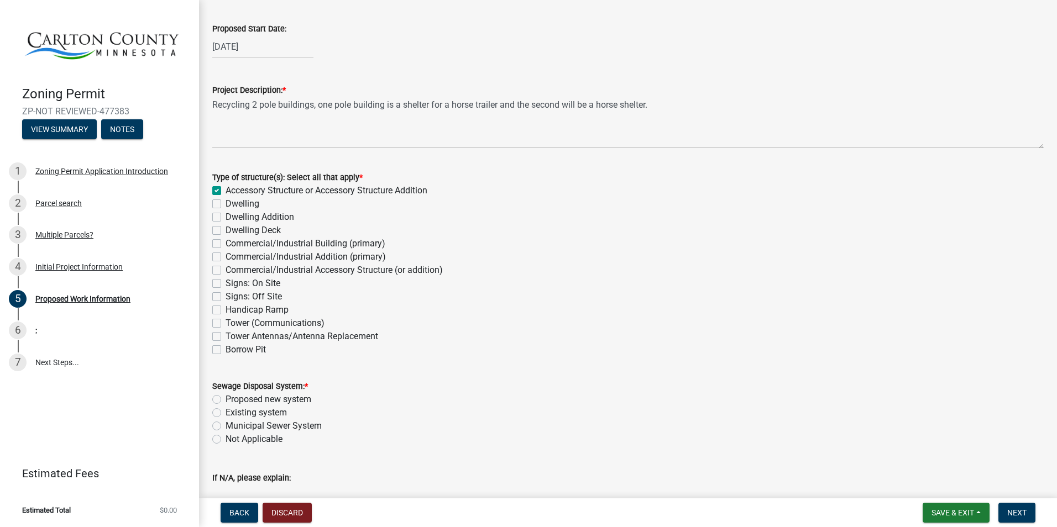
checkbox input "false"
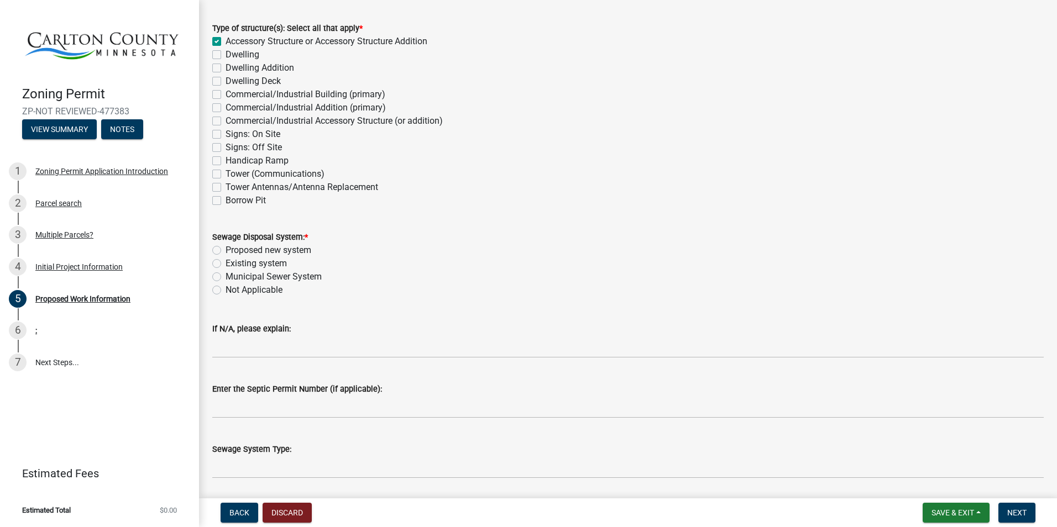
scroll to position [221, 0]
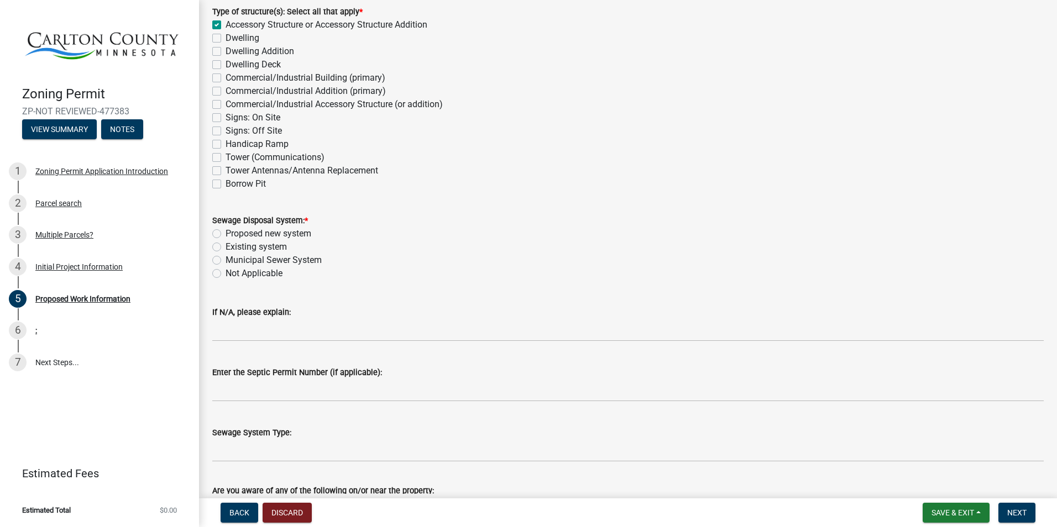
click at [226, 273] on label "Not Applicable" at bounding box center [254, 273] width 57 height 13
click at [226, 273] on input "Not Applicable" at bounding box center [229, 270] width 7 height 7
radio input "true"
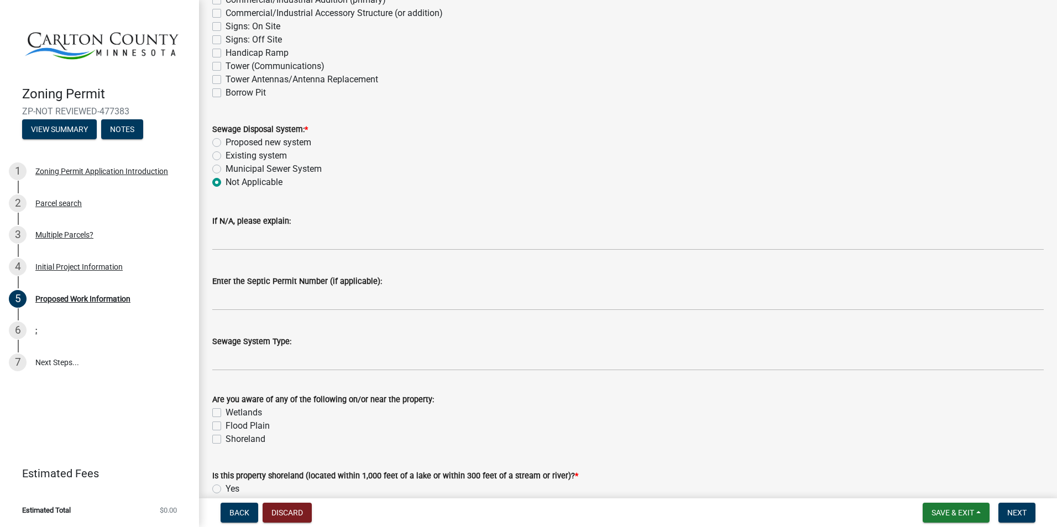
scroll to position [332, 0]
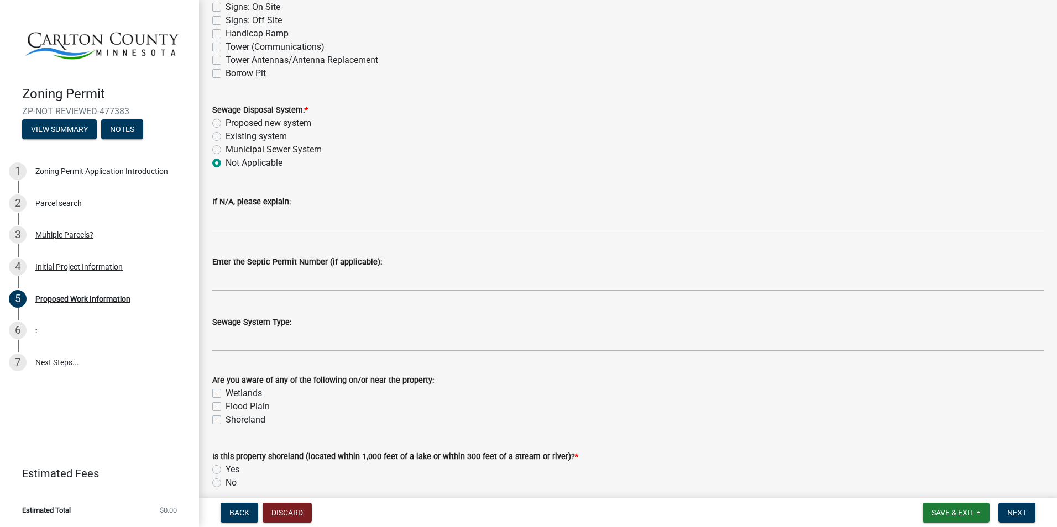
click at [226, 136] on label "Existing system" at bounding box center [256, 136] width 61 height 13
click at [226, 136] on input "Existing system" at bounding box center [229, 133] width 7 height 7
radio input "true"
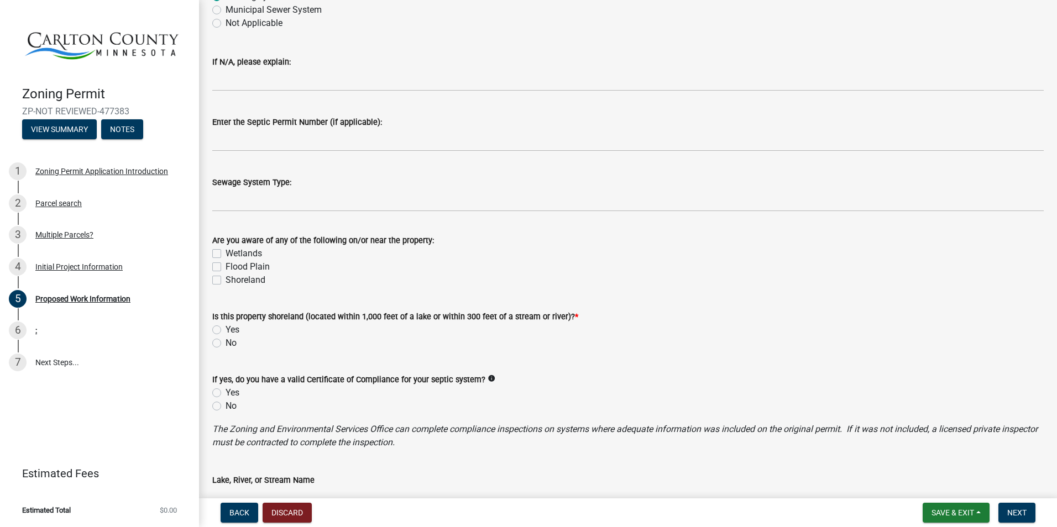
scroll to position [498, 0]
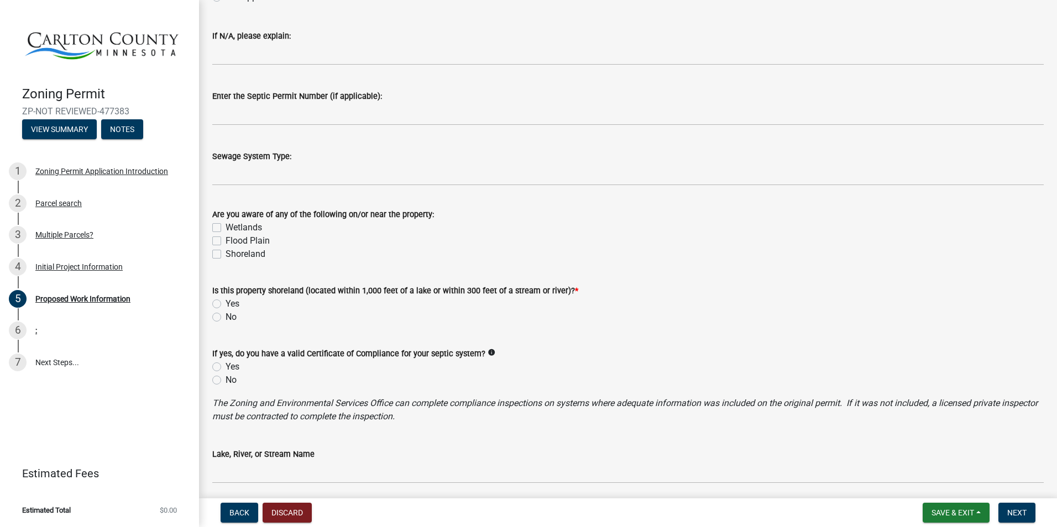
click at [226, 226] on label "Wetlands" at bounding box center [244, 227] width 36 height 13
click at [226, 226] on input "Wetlands" at bounding box center [229, 224] width 7 height 7
checkbox input "true"
checkbox input "false"
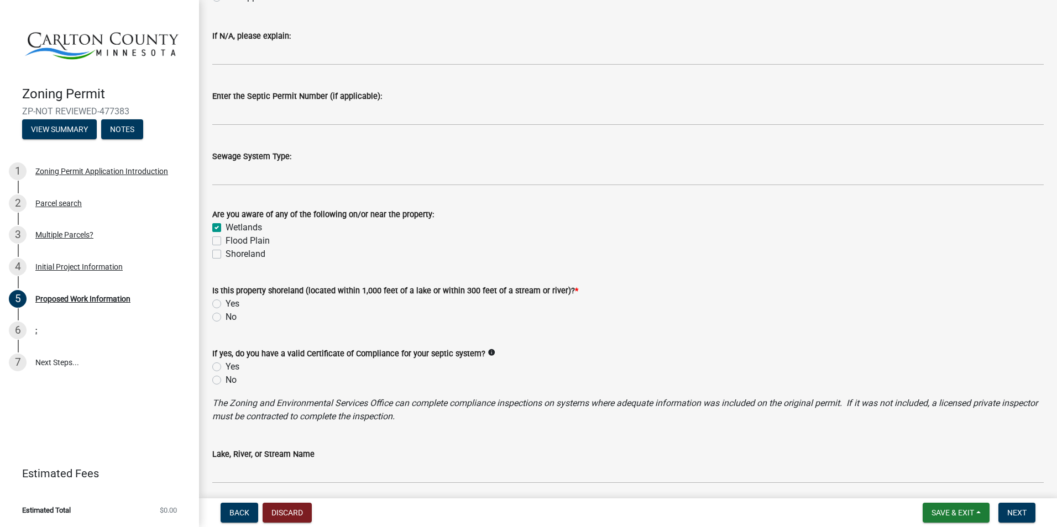
click at [226, 238] on label "Flood Plain" at bounding box center [248, 240] width 44 height 13
click at [226, 238] on input "Flood Plain" at bounding box center [229, 237] width 7 height 7
checkbox input "true"
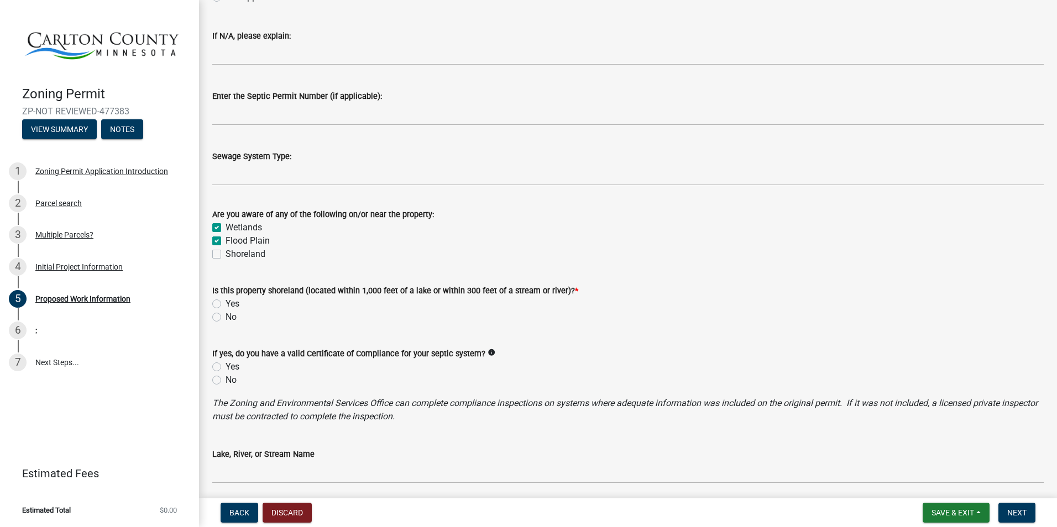
checkbox input "false"
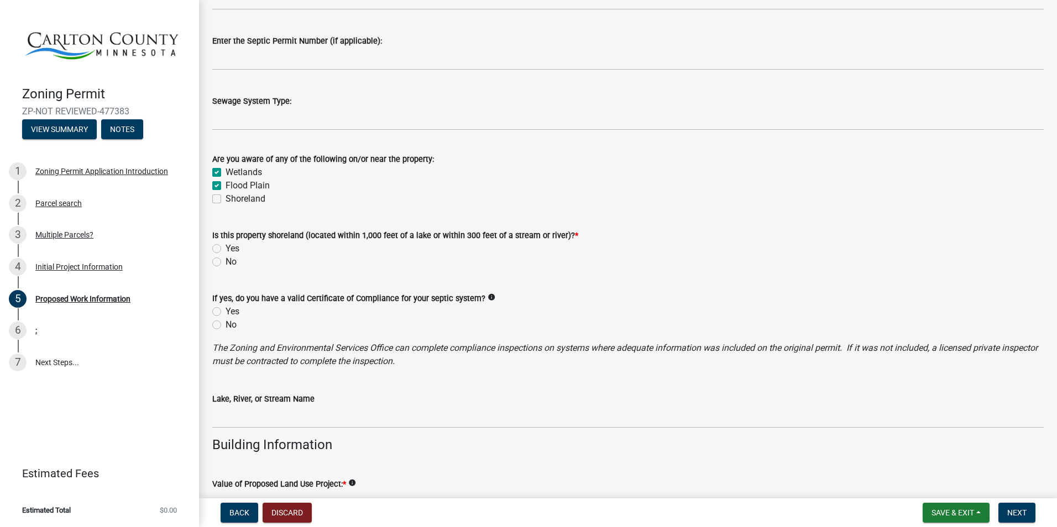
click at [226, 262] on label "No" at bounding box center [231, 261] width 11 height 13
click at [226, 262] on input "No" at bounding box center [229, 258] width 7 height 7
radio input "true"
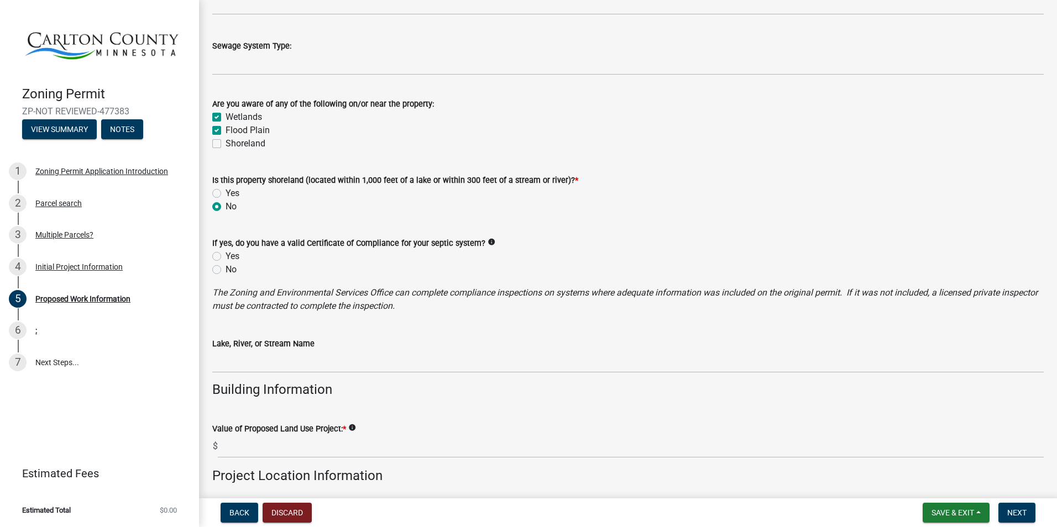
scroll to position [663, 0]
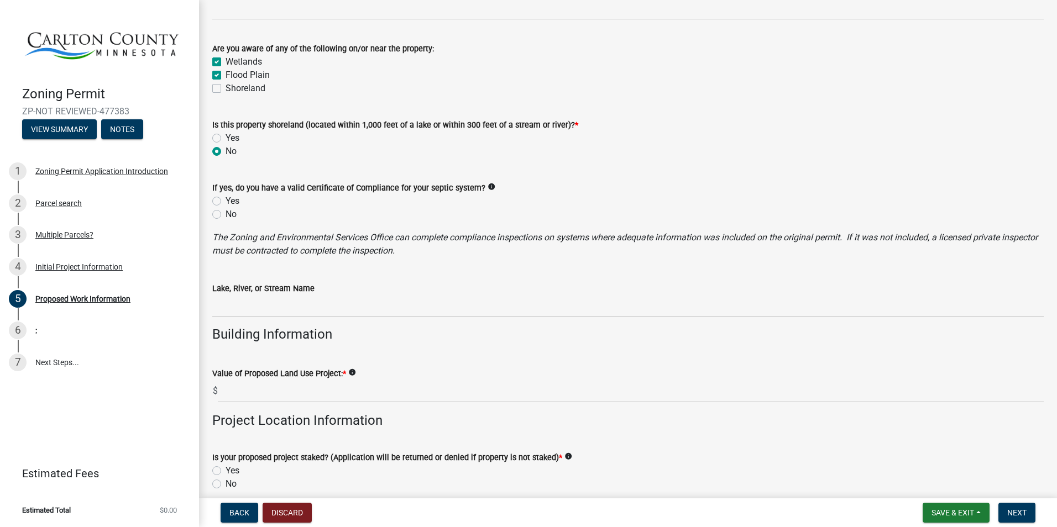
click at [226, 61] on label "Wetlands" at bounding box center [244, 61] width 36 height 13
click at [226, 61] on input "Wetlands" at bounding box center [229, 58] width 7 height 7
checkbox input "false"
checkbox input "true"
checkbox input "false"
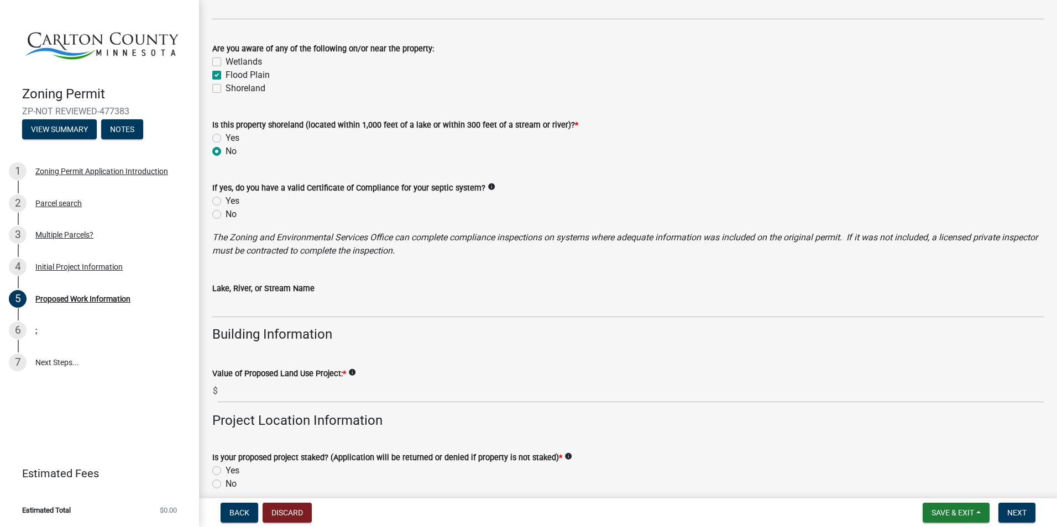
click at [226, 61] on label "Wetlands" at bounding box center [244, 61] width 36 height 13
click at [226, 61] on input "Wetlands" at bounding box center [229, 58] width 7 height 7
checkbox input "true"
checkbox input "false"
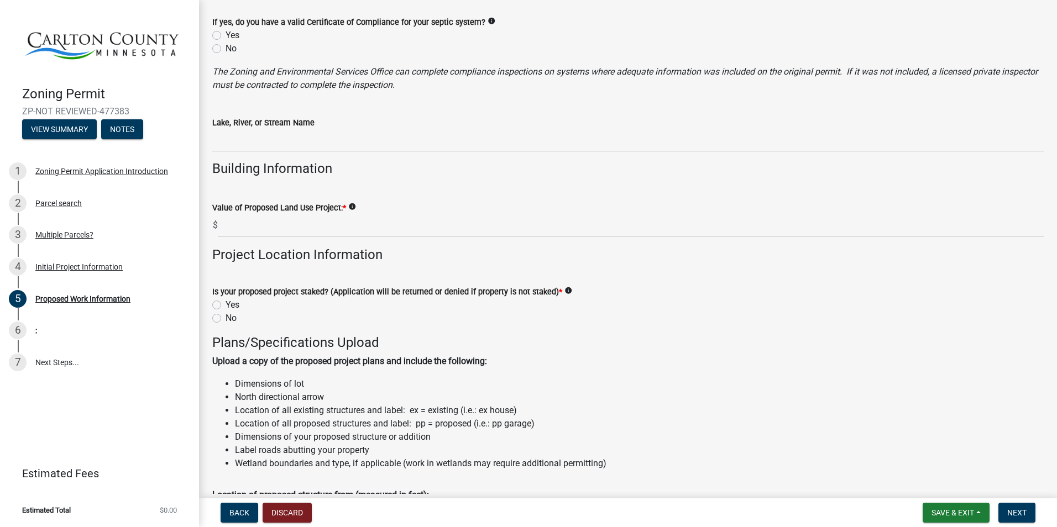
scroll to position [885, 0]
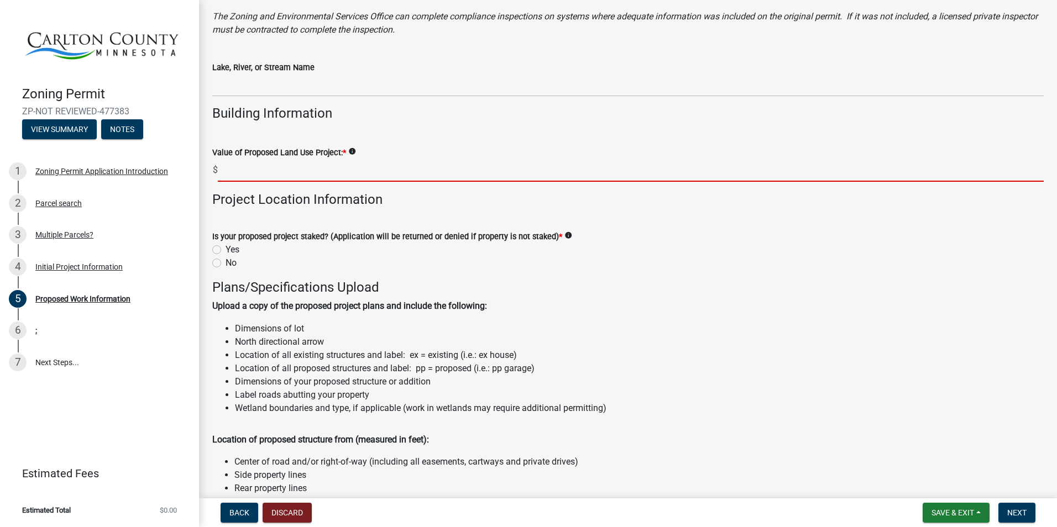
click at [273, 169] on input "text" at bounding box center [631, 170] width 826 height 23
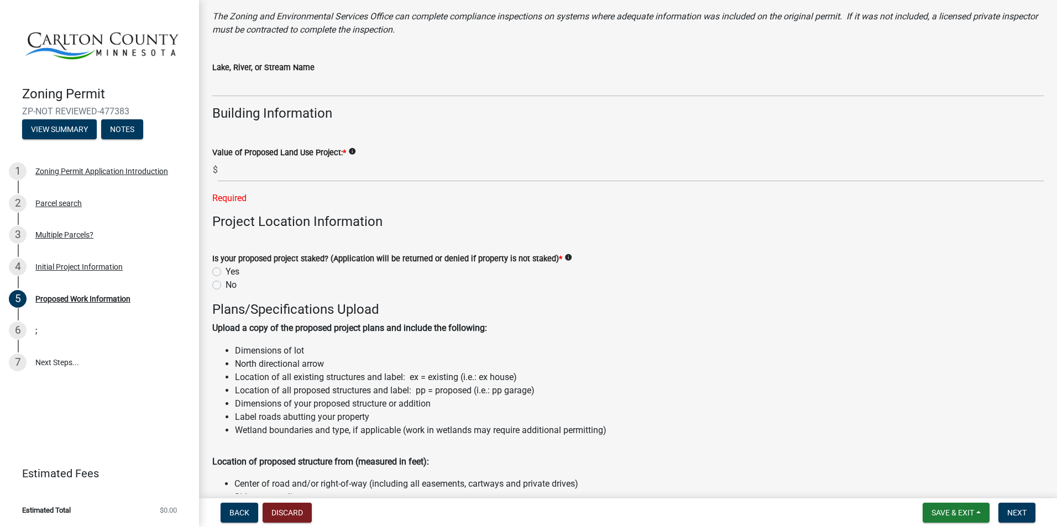
click at [217, 249] on form "Is your proposed project staked? (Application will be returned or denied if pro…" at bounding box center [628, 265] width 832 height 53
click at [226, 271] on label "Yes" at bounding box center [233, 271] width 14 height 13
click at [226, 271] on input "Yes" at bounding box center [229, 268] width 7 height 7
radio input "true"
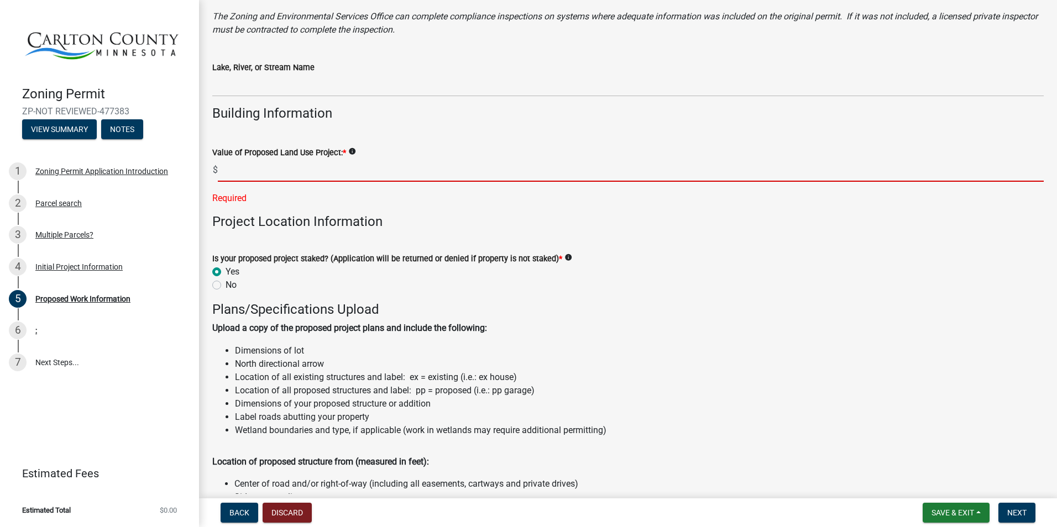
click at [233, 172] on input "text" at bounding box center [631, 170] width 826 height 23
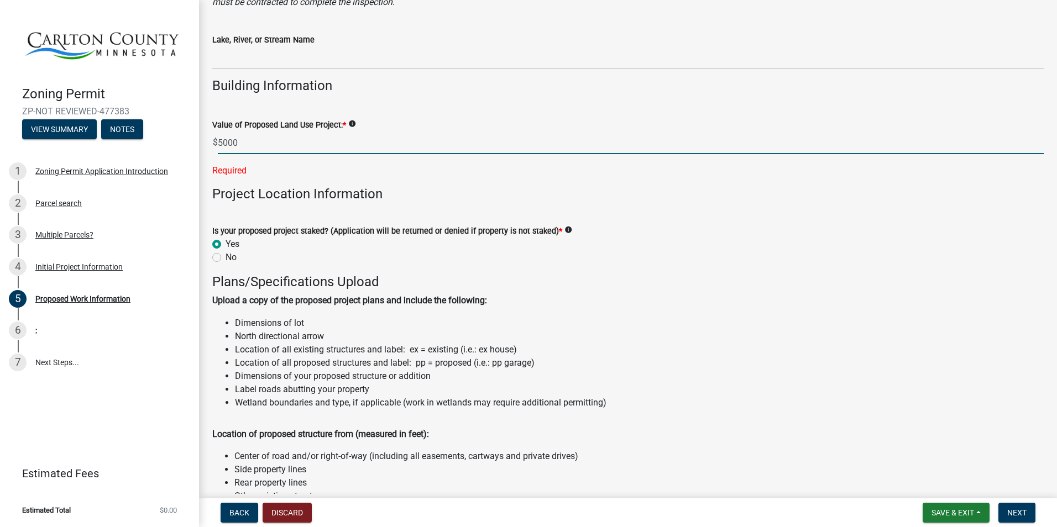
scroll to position [940, 0]
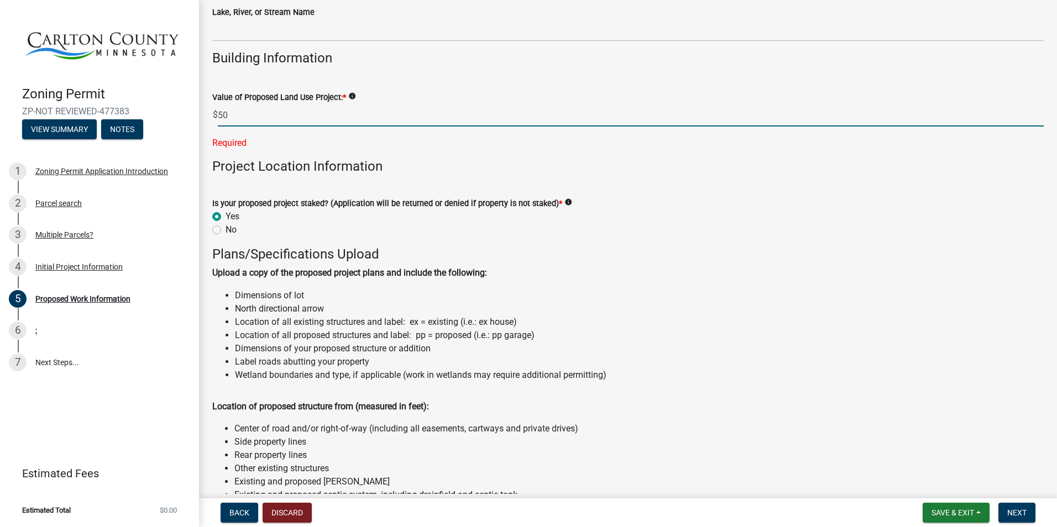
type input "5"
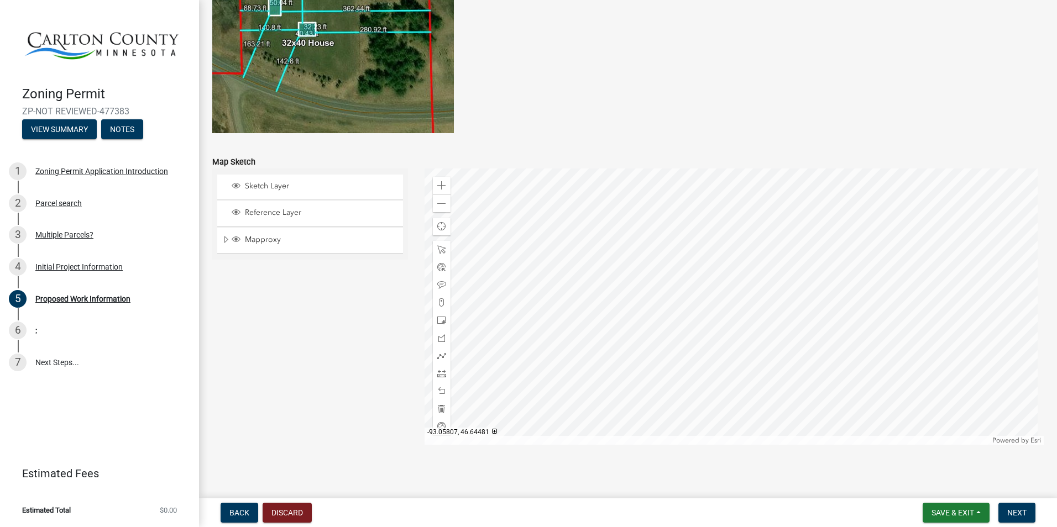
scroll to position [2167, 0]
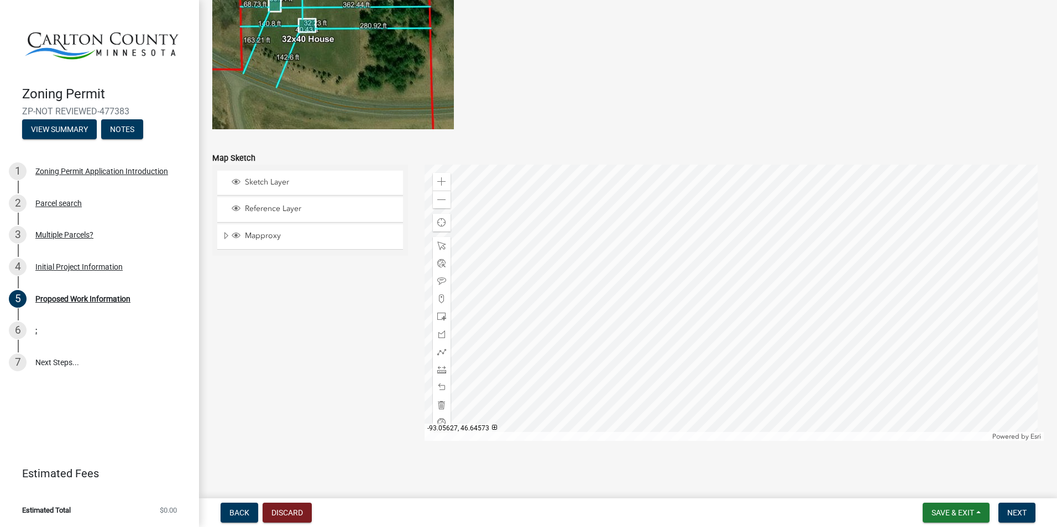
type input "10000"
click at [717, 302] on div at bounding box center [735, 303] width 620 height 276
click at [715, 224] on div at bounding box center [735, 303] width 620 height 276
click at [438, 352] on span at bounding box center [441, 352] width 9 height 9
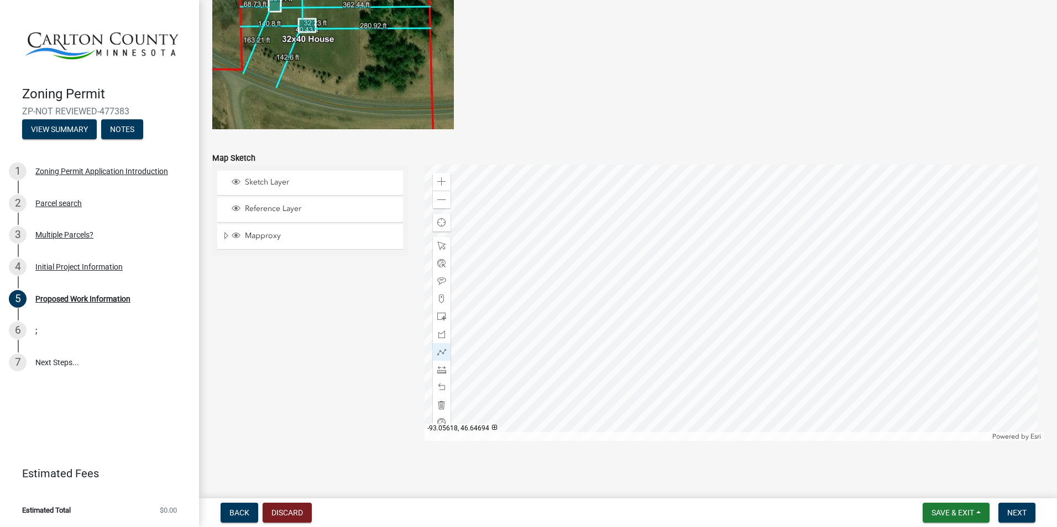
click at [719, 221] on div at bounding box center [735, 303] width 620 height 276
click at [717, 217] on div at bounding box center [735, 303] width 620 height 276
click at [719, 222] on div at bounding box center [735, 303] width 620 height 276
click at [716, 223] on div at bounding box center [735, 303] width 620 height 276
click at [714, 219] on div at bounding box center [735, 303] width 620 height 276
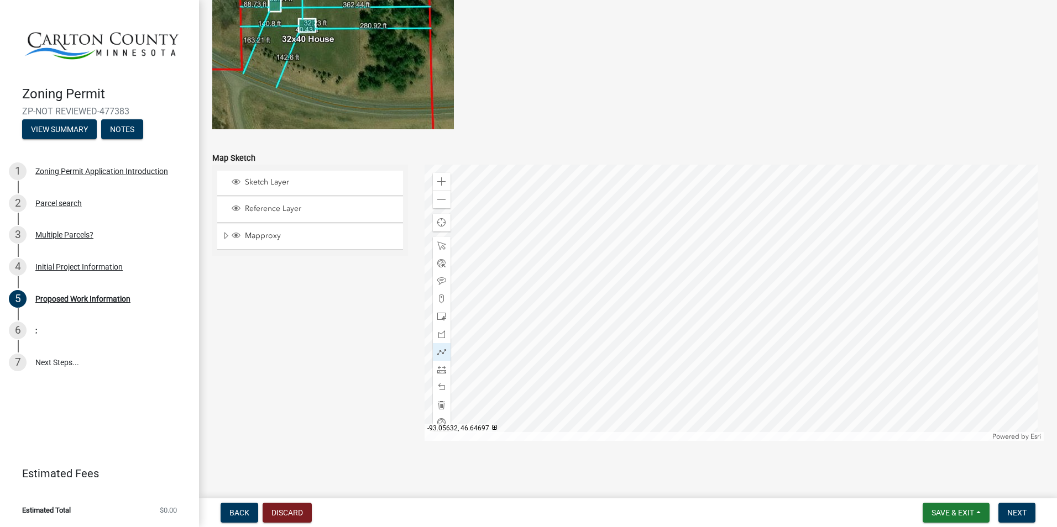
click at [713, 219] on div at bounding box center [735, 303] width 620 height 276
click at [717, 223] on div at bounding box center [735, 303] width 620 height 276
click at [437, 348] on span at bounding box center [441, 352] width 9 height 9
click at [715, 326] on div at bounding box center [735, 303] width 620 height 276
click at [727, 406] on div at bounding box center [735, 303] width 620 height 276
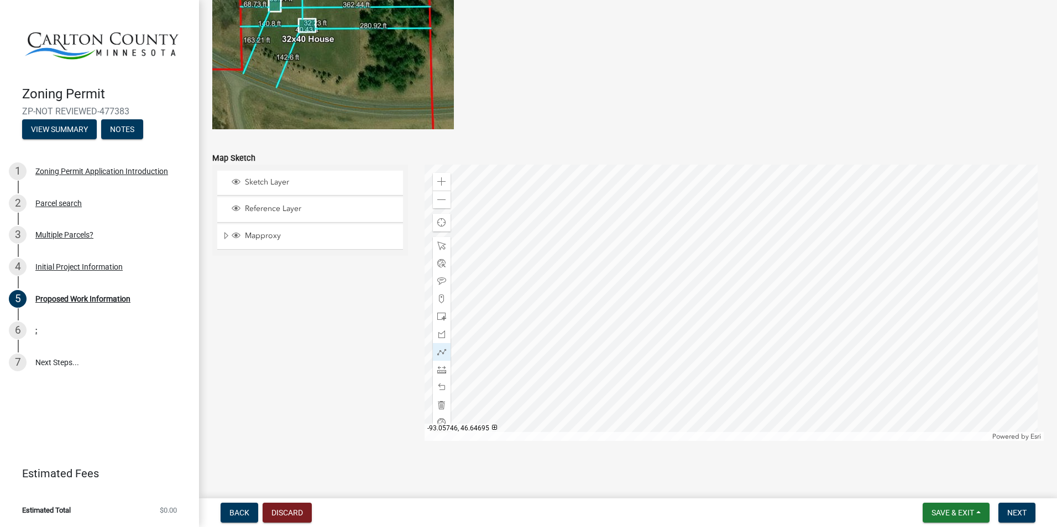
click at [581, 112] on figure at bounding box center [628, 14] width 832 height 229
click at [943, 509] on span "Save & Exit" at bounding box center [953, 513] width 43 height 9
click at [926, 456] on button "Save" at bounding box center [945, 458] width 88 height 27
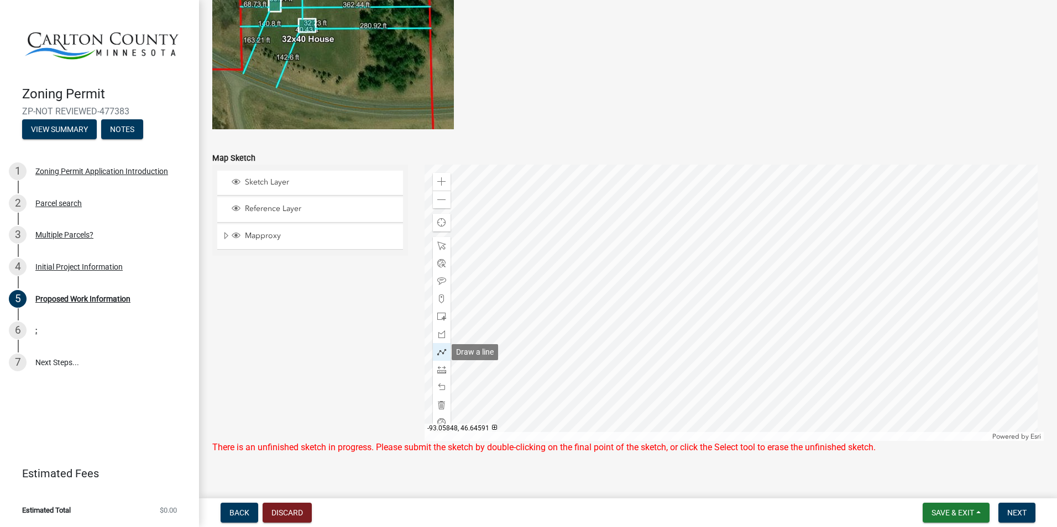
click at [433, 353] on div at bounding box center [442, 352] width 18 height 18
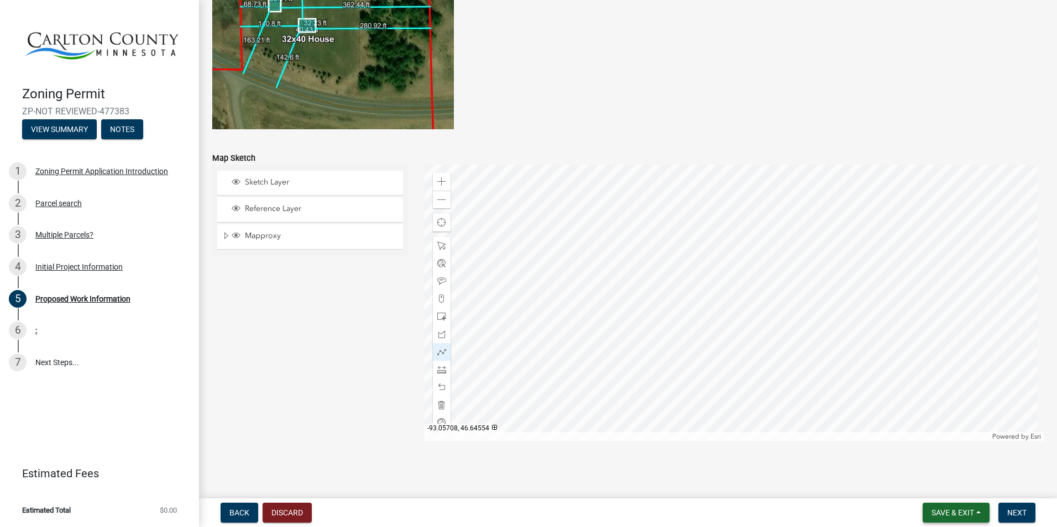
click at [943, 513] on span "Save & Exit" at bounding box center [953, 513] width 43 height 9
click at [926, 485] on button "Save & Exit" at bounding box center [945, 484] width 88 height 27
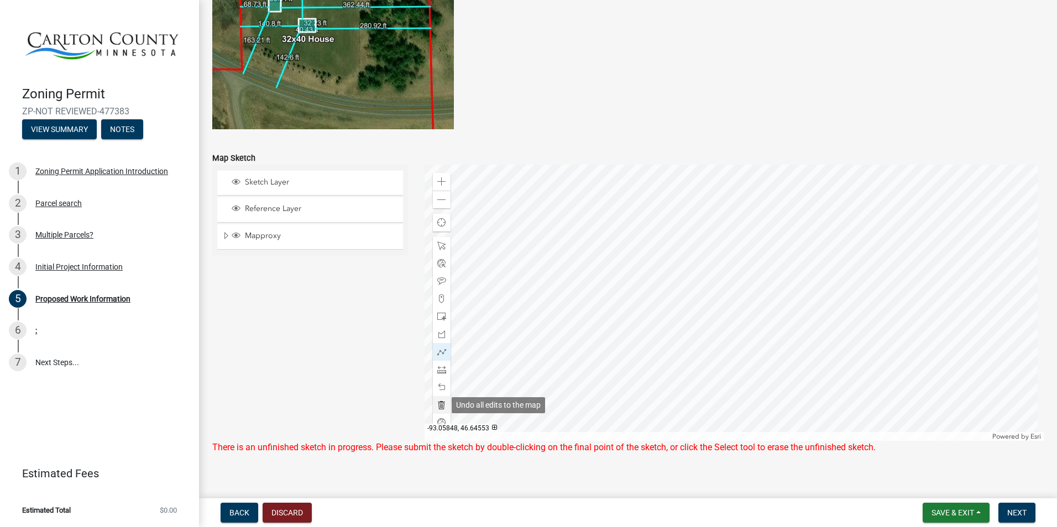
click at [437, 406] on span at bounding box center [441, 405] width 9 height 9
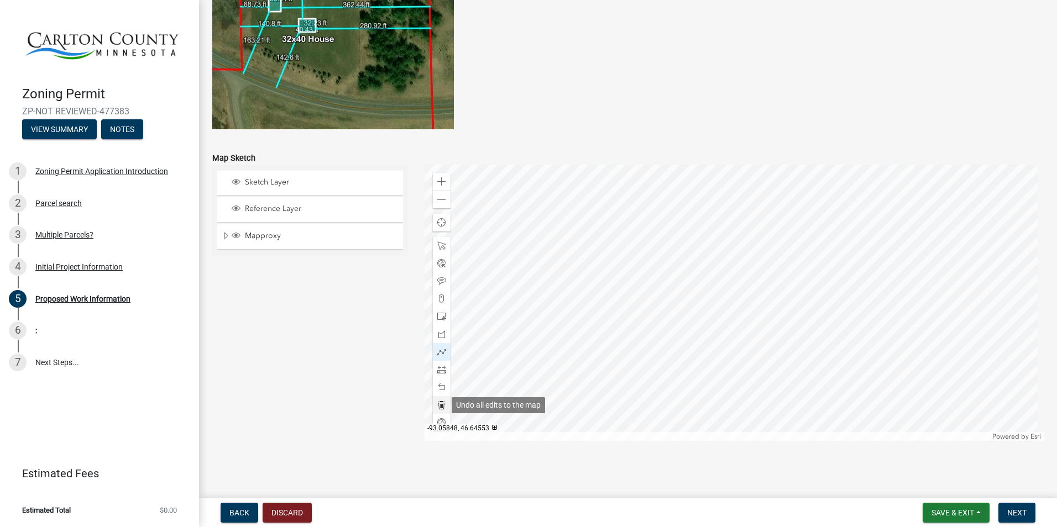
click at [439, 406] on span at bounding box center [441, 405] width 9 height 9
click at [956, 514] on span "Save & Exit" at bounding box center [953, 513] width 43 height 9
click at [929, 484] on button "Save & Exit" at bounding box center [945, 484] width 88 height 27
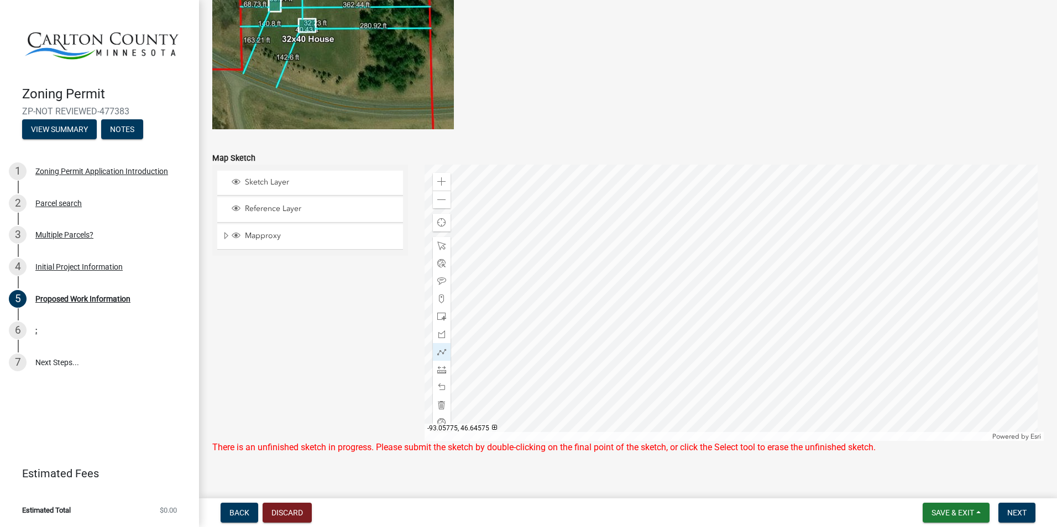
scroll to position [2159, 0]
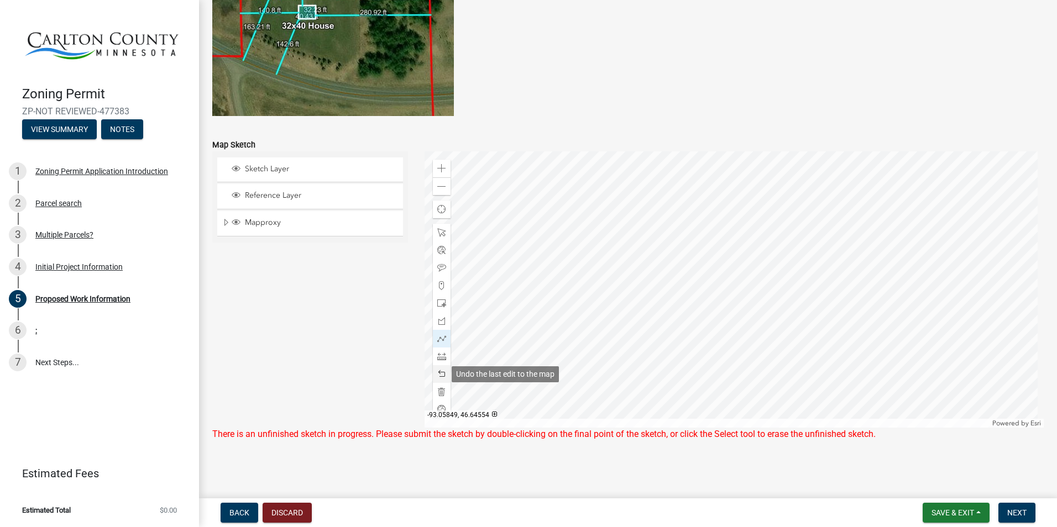
click at [440, 375] on span at bounding box center [441, 374] width 9 height 9
click at [438, 190] on span at bounding box center [441, 186] width 9 height 9
click at [439, 182] on span at bounding box center [441, 186] width 9 height 9
click at [953, 511] on span "Save & Exit" at bounding box center [953, 513] width 43 height 9
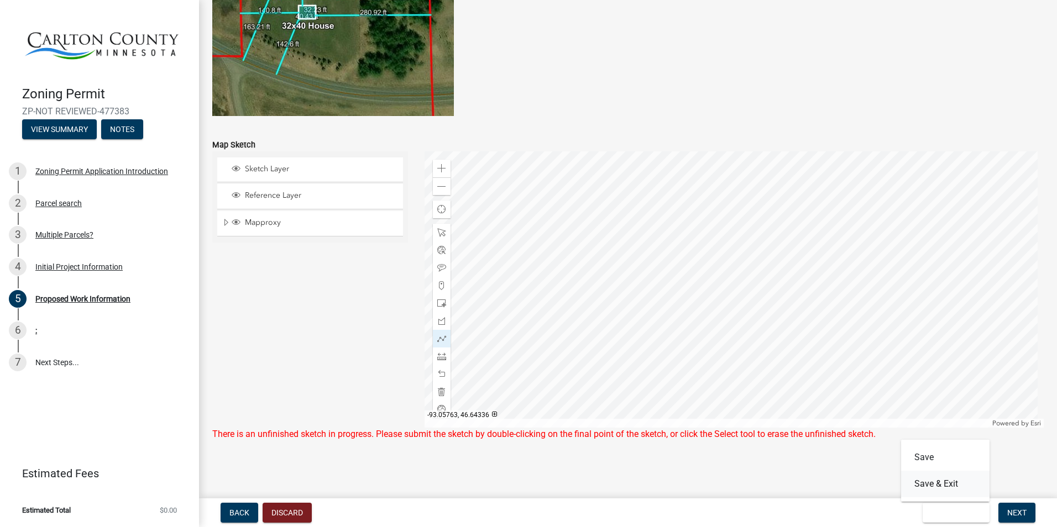
click at [932, 486] on button "Save & Exit" at bounding box center [945, 484] width 88 height 27
click at [440, 391] on span at bounding box center [441, 392] width 9 height 9
click at [631, 375] on div at bounding box center [735, 289] width 620 height 276
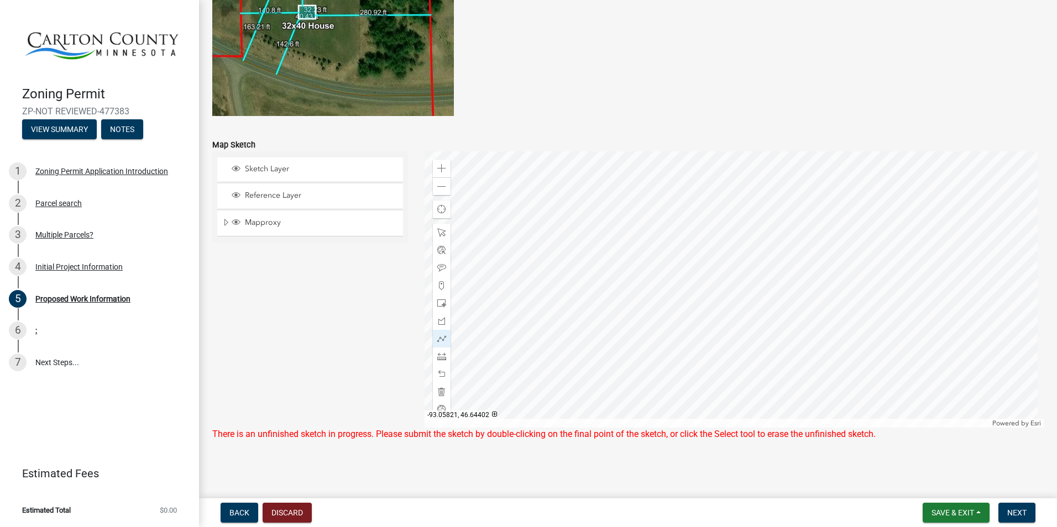
click at [611, 364] on div at bounding box center [735, 289] width 620 height 276
click at [238, 514] on span "Back" at bounding box center [239, 513] width 20 height 9
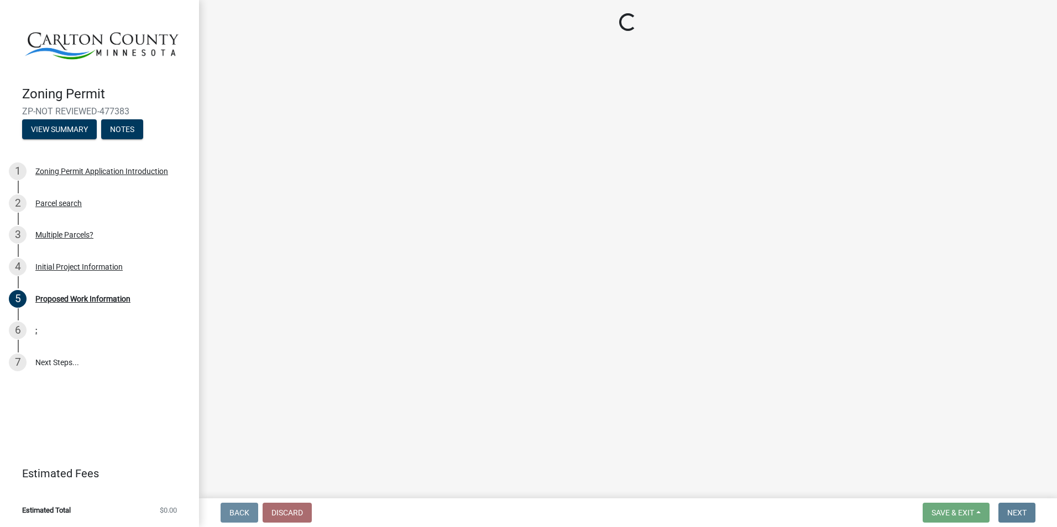
scroll to position [0, 0]
select select "33d21d3a-ebb3-419e-8315-ef7213d04586"
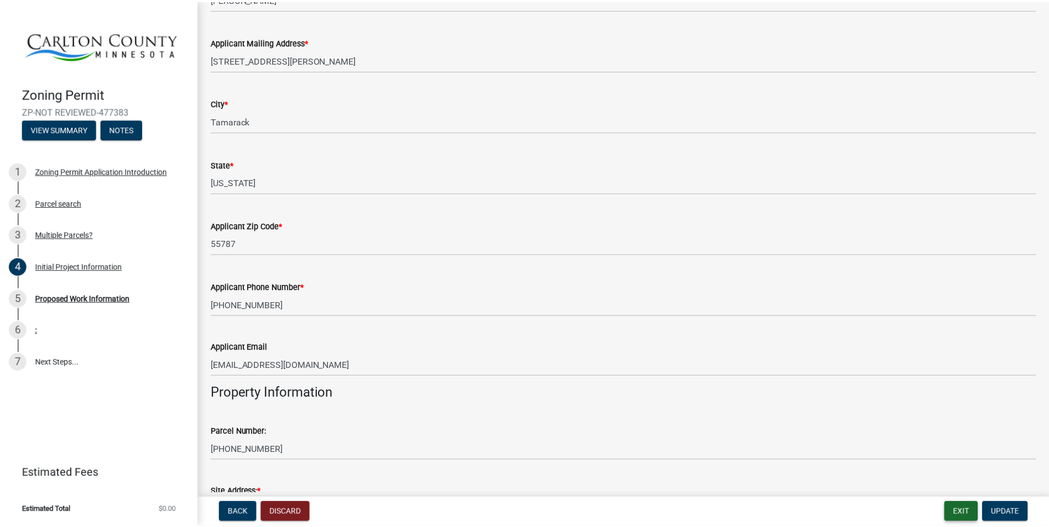
scroll to position [663, 0]
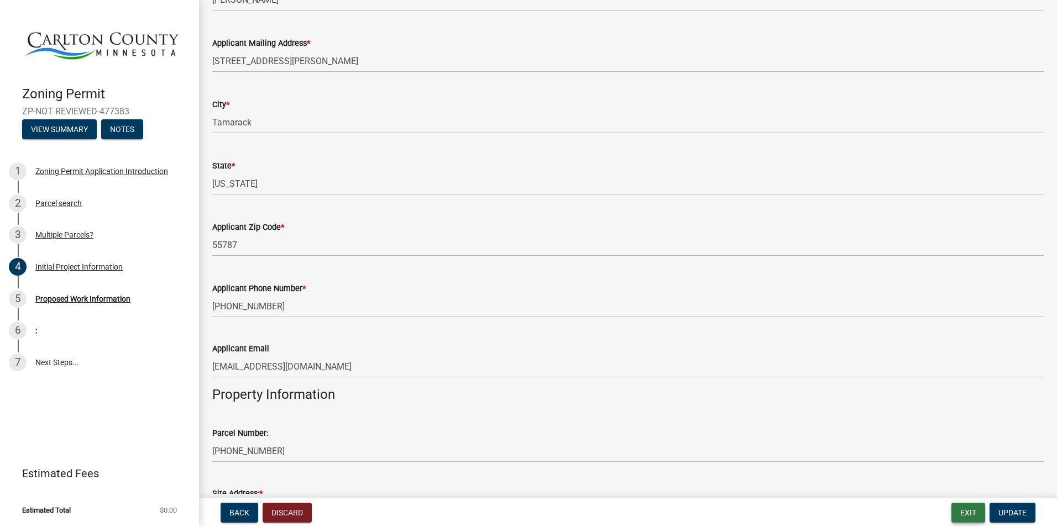
click at [970, 511] on button "Exit" at bounding box center [969, 513] width 34 height 20
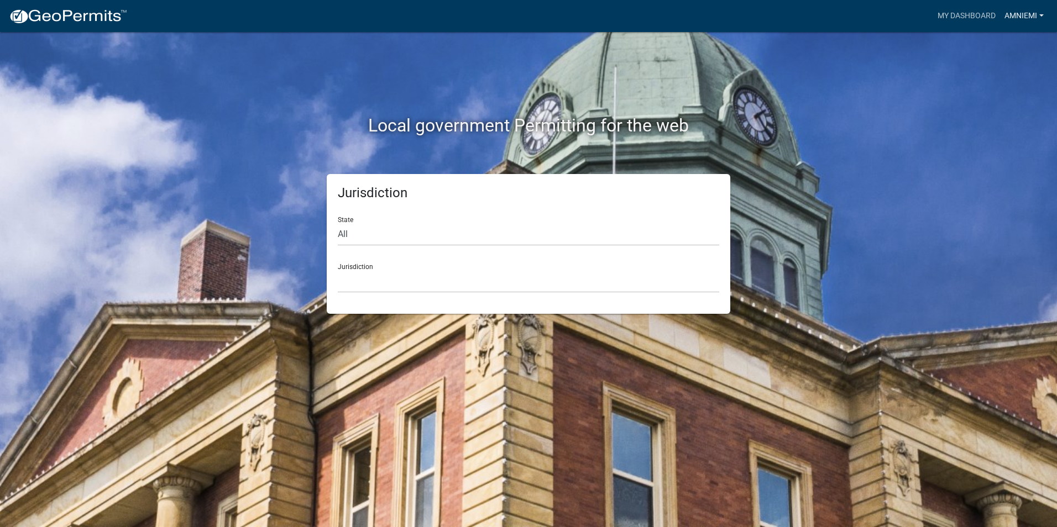
click at [1022, 18] on link "Amniemi" at bounding box center [1024, 16] width 48 height 21
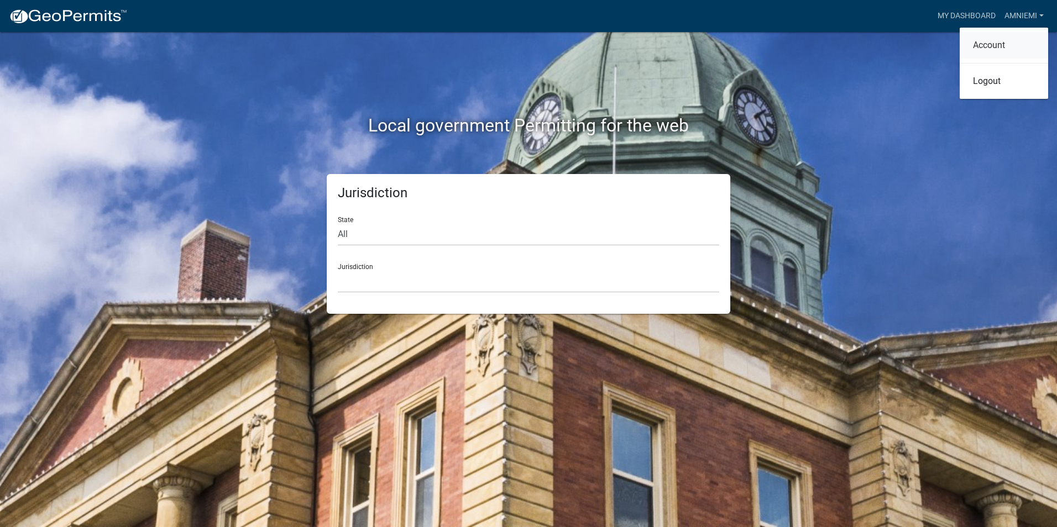
click at [993, 43] on link "Account" at bounding box center [1004, 45] width 88 height 27
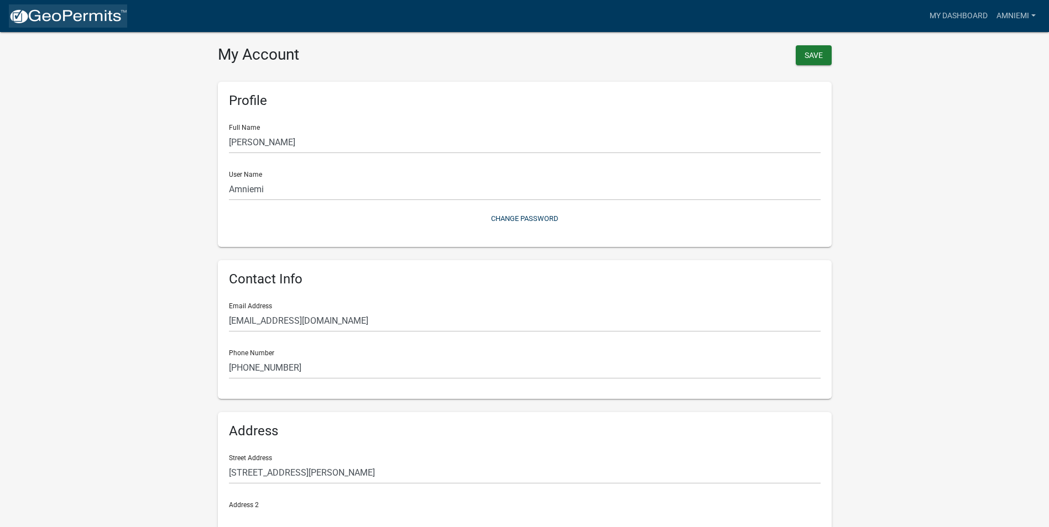
click at [62, 15] on img at bounding box center [68, 16] width 118 height 17
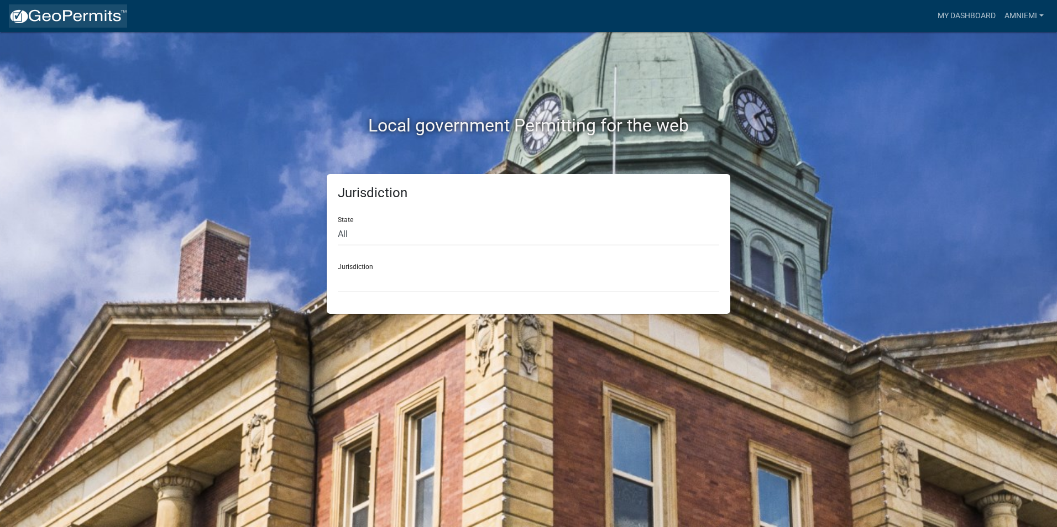
click at [61, 15] on img at bounding box center [68, 16] width 118 height 17
drag, startPoint x: 348, startPoint y: 269, endPoint x: 354, endPoint y: 271, distance: 6.7
click at [348, 269] on div "Jurisdiction Custer County, Colorado Carroll County, Georgia Cook County, Georg…" at bounding box center [529, 274] width 382 height 38
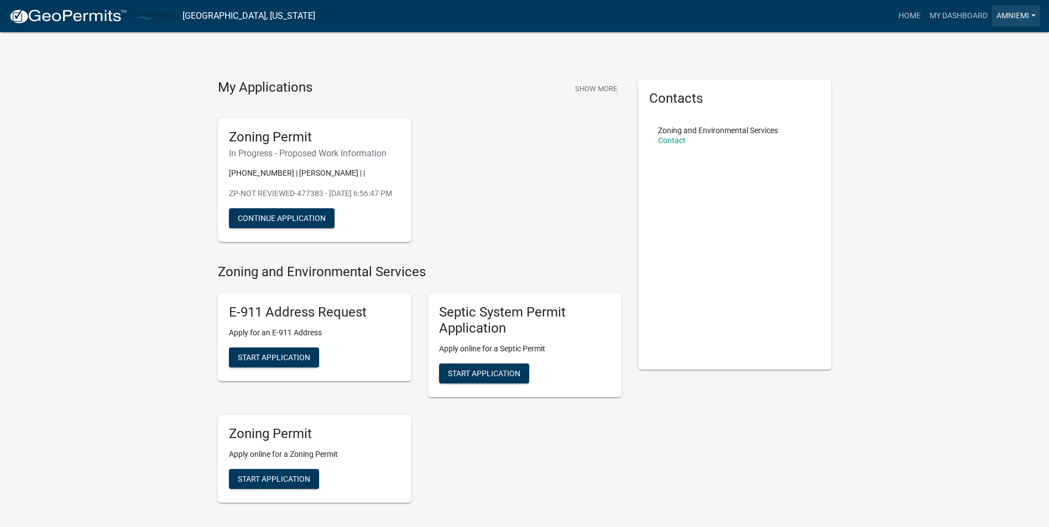
click at [1011, 16] on link "Amniemi" at bounding box center [1016, 16] width 48 height 21
click at [262, 88] on h4 "My Applications" at bounding box center [265, 88] width 95 height 17
